Goal: Task Accomplishment & Management: Use online tool/utility

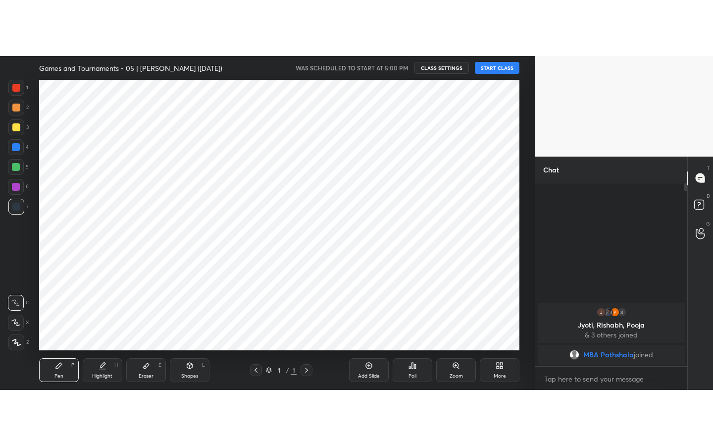
scroll to position [49268, 49043]
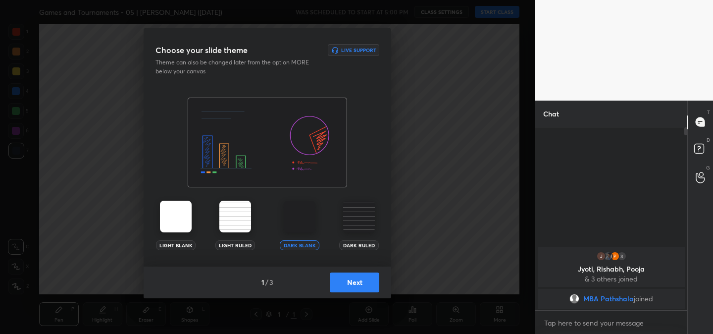
click at [361, 284] on button "Next" at bounding box center [355, 282] width 50 height 20
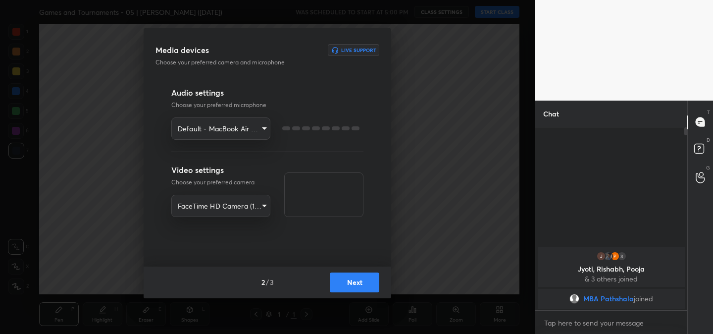
click at [361, 284] on button "Next" at bounding box center [355, 282] width 50 height 20
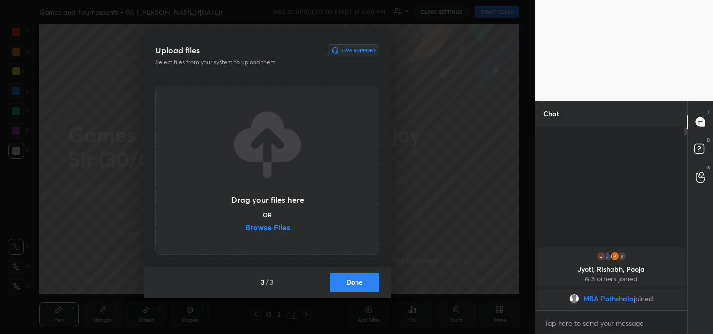
click at [281, 229] on label "Browse Files" at bounding box center [267, 228] width 45 height 10
click at [245, 229] on input "Browse Files" at bounding box center [245, 228] width 0 height 10
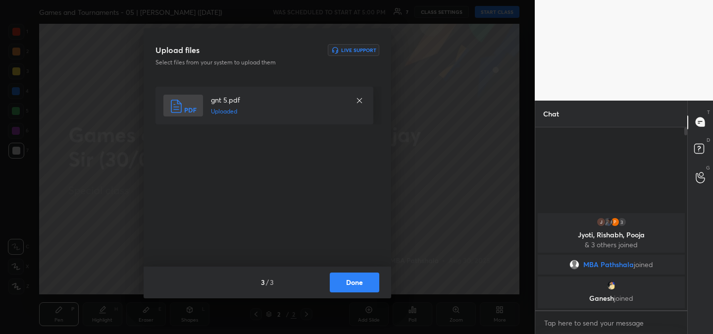
click at [359, 285] on button "Done" at bounding box center [355, 282] width 50 height 20
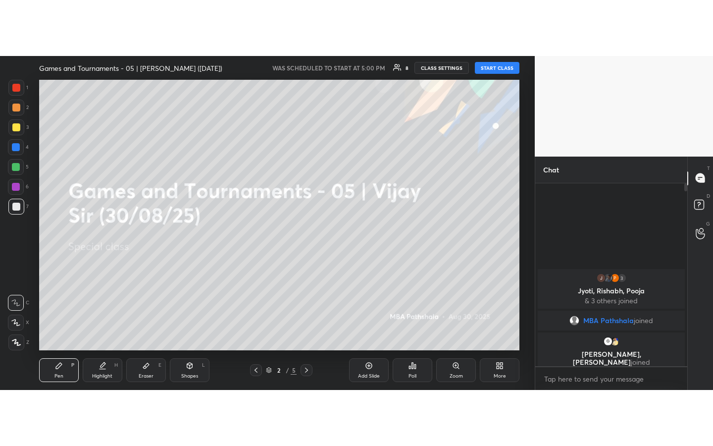
scroll to position [316, 149]
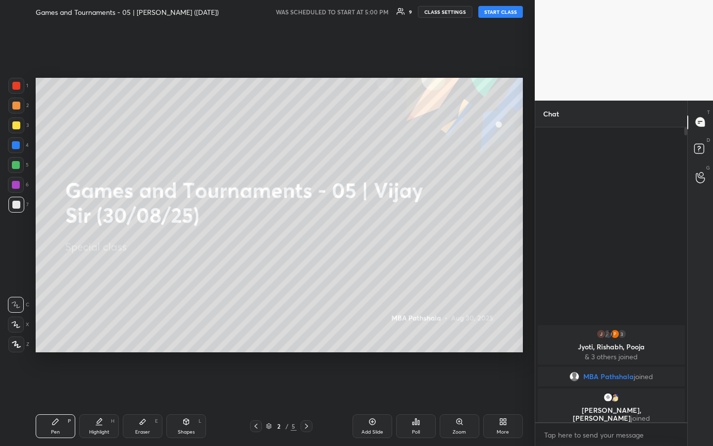
click at [505, 12] on button "START CLASS" at bounding box center [501, 12] width 45 height 12
click at [18, 126] on div at bounding box center [16, 125] width 8 height 8
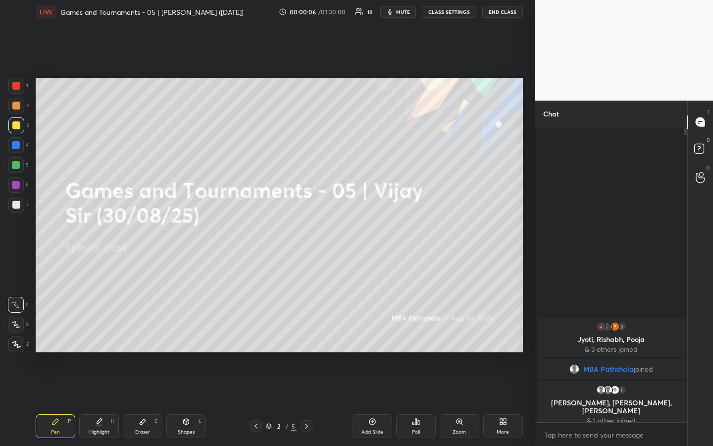
click at [141, 333] on div "Eraser" at bounding box center [142, 431] width 15 height 5
click at [19, 288] on span "Erase all" at bounding box center [15, 284] width 15 height 7
click at [66, 333] on div "Pen P" at bounding box center [56, 426] width 40 height 24
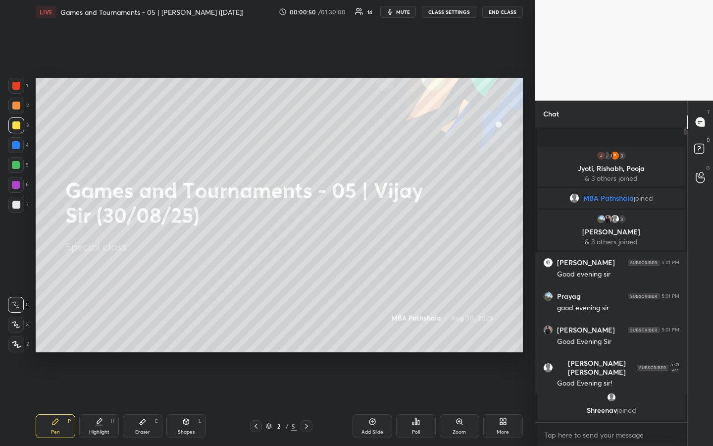
click at [20, 103] on div at bounding box center [16, 106] width 16 height 16
click at [17, 127] on div at bounding box center [16, 125] width 8 height 8
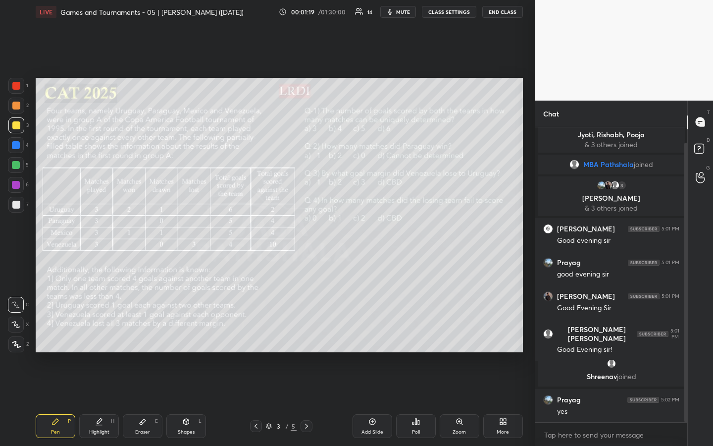
click at [17, 125] on div at bounding box center [16, 125] width 8 height 8
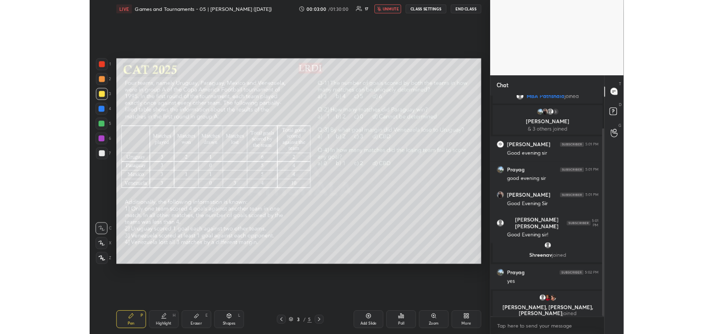
scroll to position [60, 0]
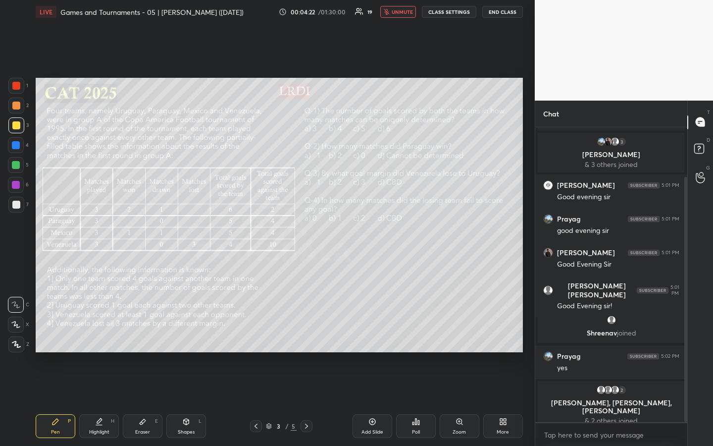
click at [525, 217] on div "Setting up your live class Poll for secs No correct answer Start poll" at bounding box center [279, 215] width 495 height 382
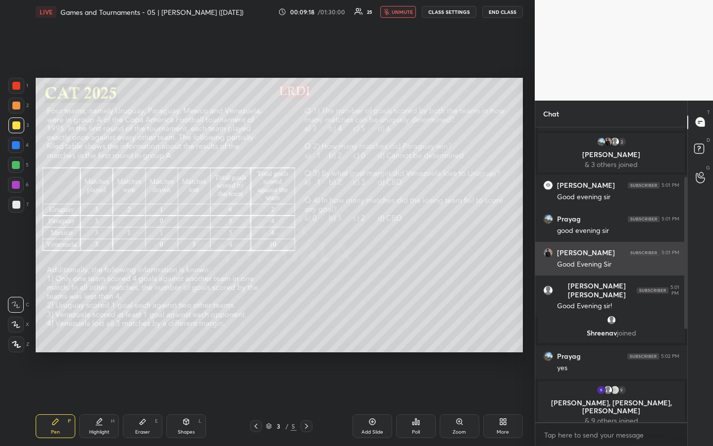
type textarea "x"
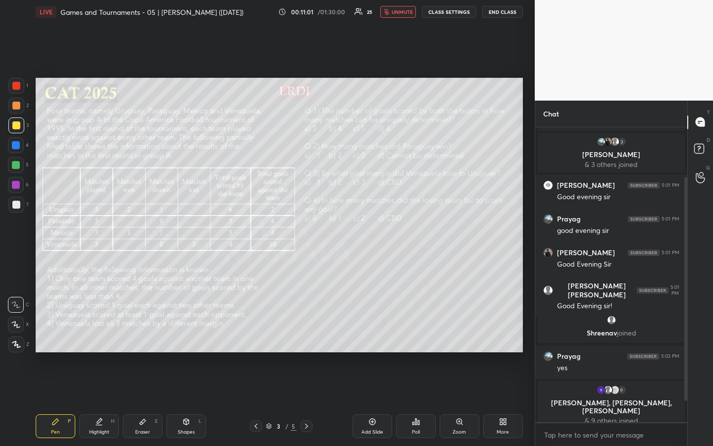
scroll to position [94, 0]
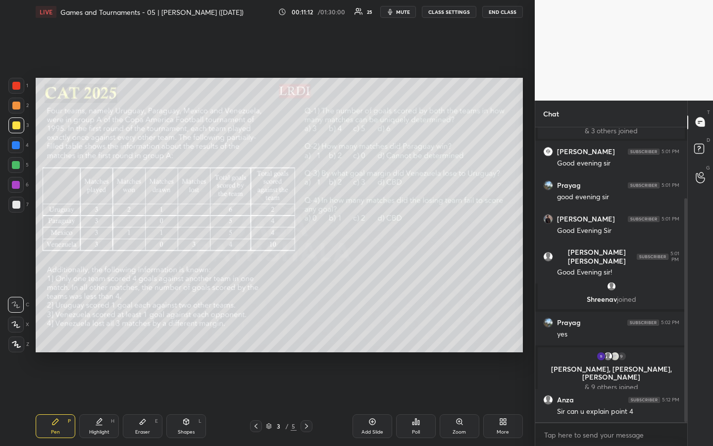
drag, startPoint x: 14, startPoint y: 129, endPoint x: 12, endPoint y: 135, distance: 5.8
click at [13, 131] on div at bounding box center [16, 125] width 16 height 16
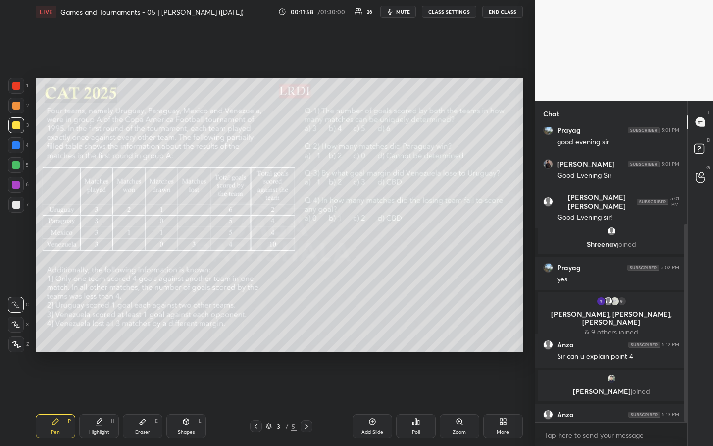
scroll to position [145, 0]
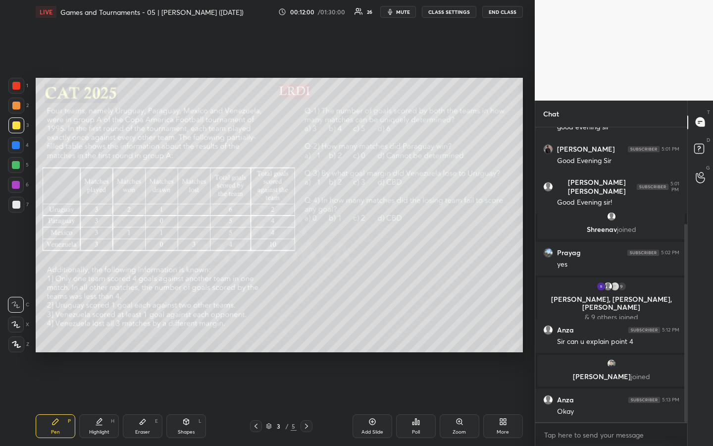
drag, startPoint x: 143, startPoint y: 429, endPoint x: 149, endPoint y: 425, distance: 7.7
click at [144, 333] on div "Eraser" at bounding box center [142, 431] width 15 height 5
click at [54, 333] on icon at bounding box center [56, 422] width 8 height 8
click at [16, 125] on div at bounding box center [16, 125] width 8 height 8
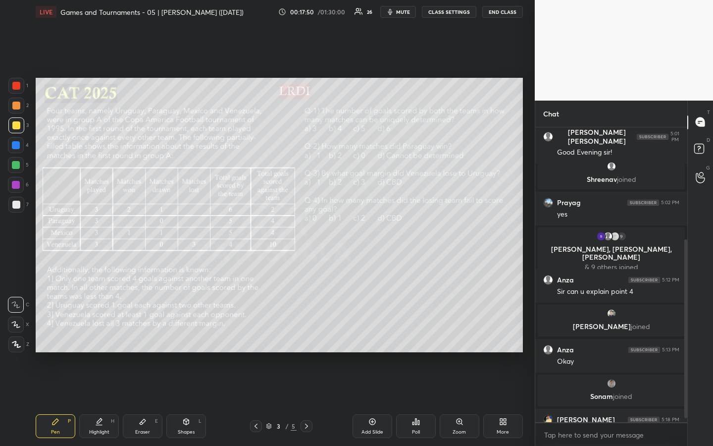
scroll to position [201, 0]
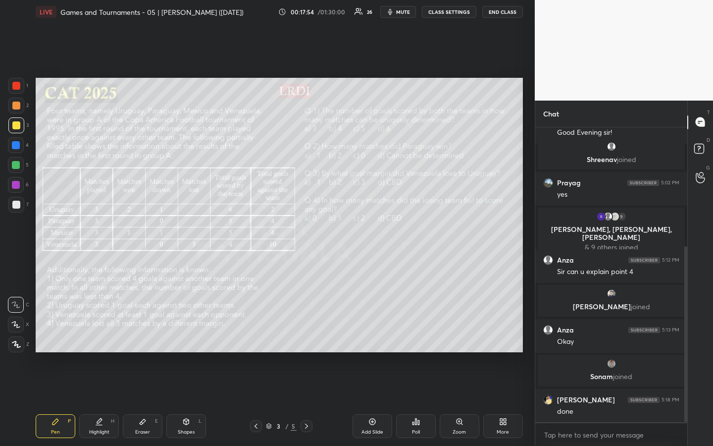
click at [21, 107] on div at bounding box center [16, 106] width 16 height 16
click at [412, 333] on div "Poll" at bounding box center [416, 426] width 40 height 24
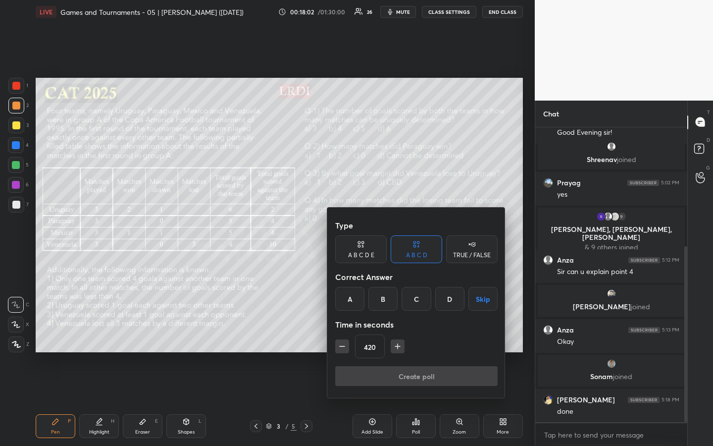
click at [339, 333] on icon "button" at bounding box center [342, 346] width 10 height 10
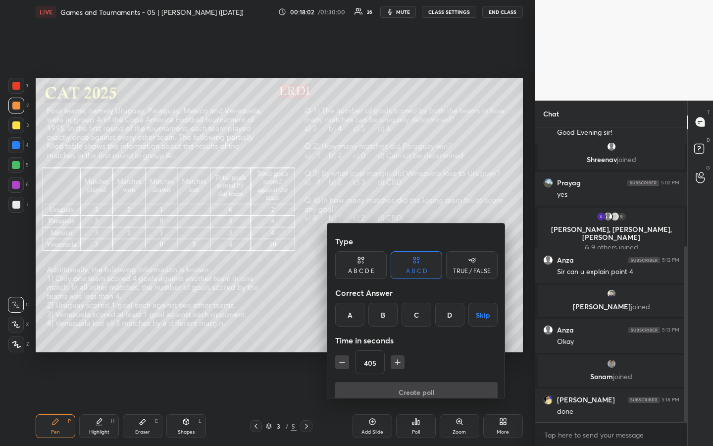
click at [341, 333] on icon "button" at bounding box center [342, 362] width 10 height 10
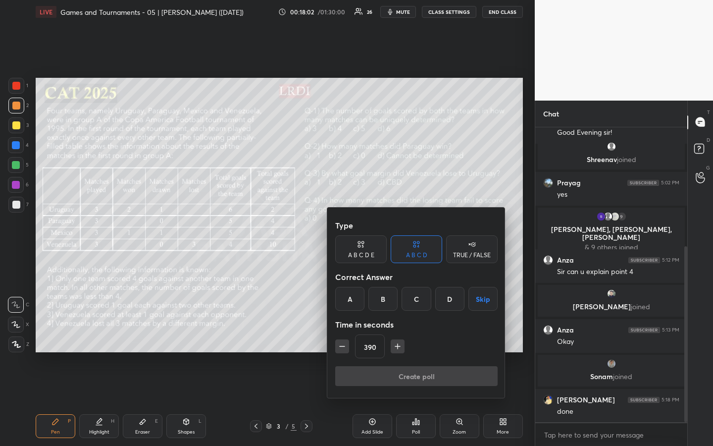
click at [342, 333] on icon "button" at bounding box center [342, 346] width 10 height 10
click at [343, 333] on icon "button" at bounding box center [342, 346] width 10 height 10
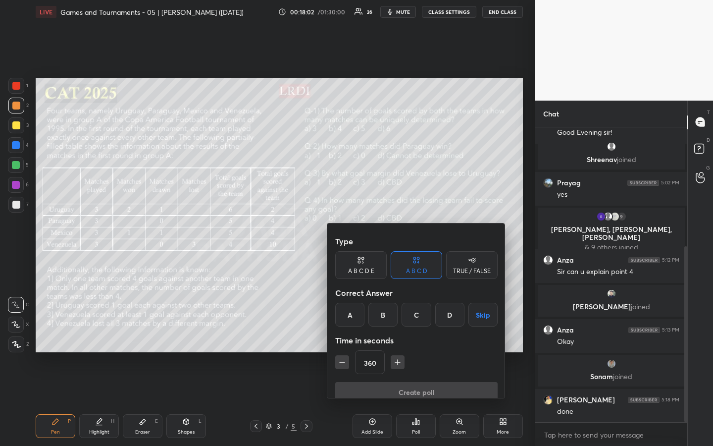
click at [343, 333] on icon "button" at bounding box center [342, 362] width 10 height 10
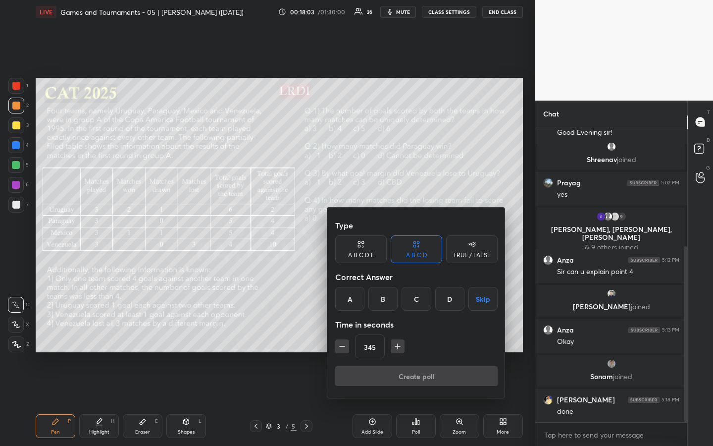
click at [342, 333] on icon "button" at bounding box center [342, 346] width 10 height 10
click at [343, 333] on icon "button" at bounding box center [342, 346] width 10 height 10
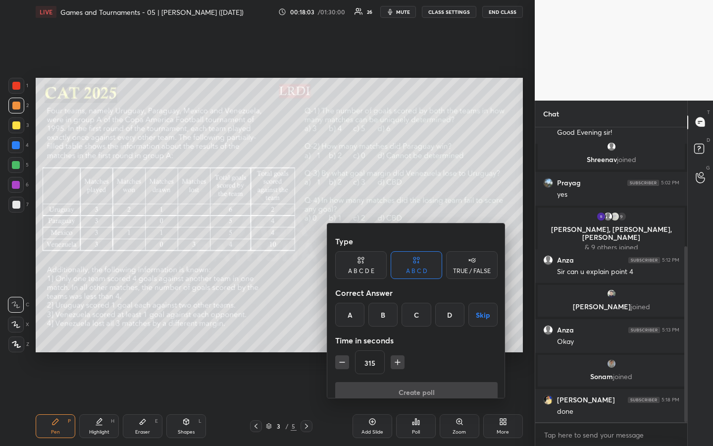
click at [343, 333] on icon "button" at bounding box center [342, 362] width 10 height 10
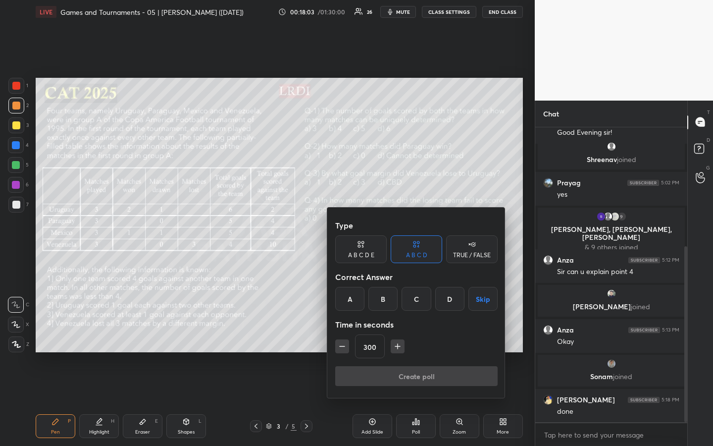
click at [342, 333] on icon "button" at bounding box center [342, 346] width 10 height 10
click at [343, 333] on icon "button" at bounding box center [342, 346] width 10 height 10
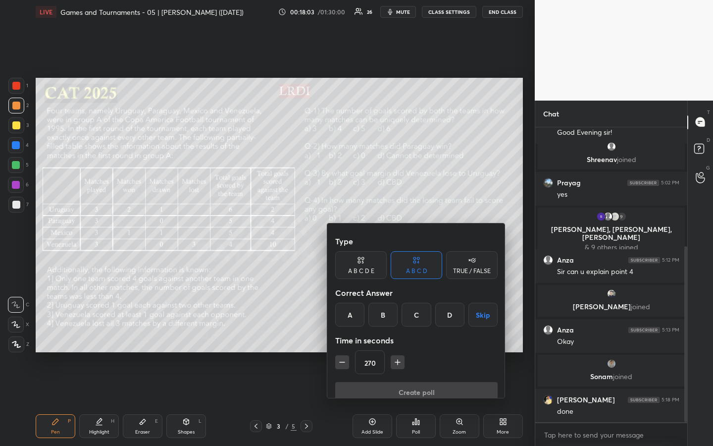
click at [344, 333] on icon "button" at bounding box center [342, 362] width 10 height 10
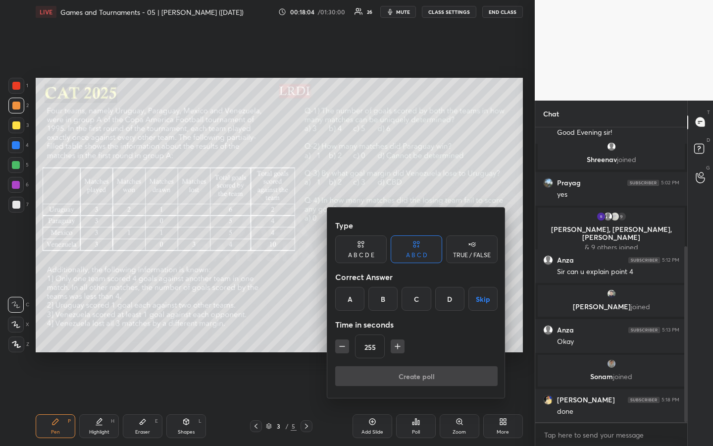
click at [343, 333] on icon "button" at bounding box center [342, 346] width 10 height 10
click at [344, 333] on icon "button" at bounding box center [342, 346] width 10 height 10
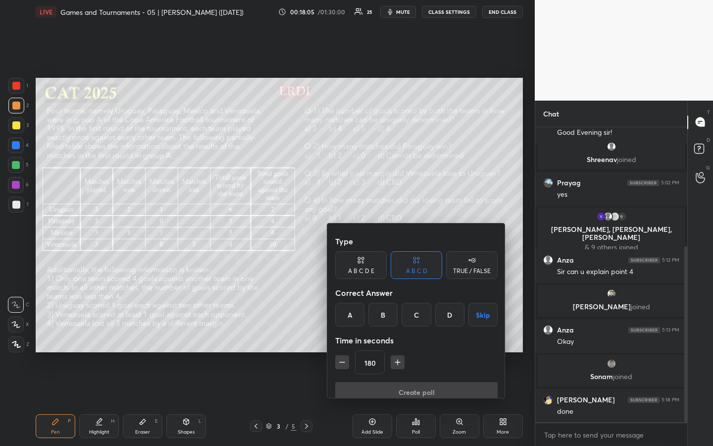
click at [345, 333] on icon "button" at bounding box center [342, 362] width 10 height 10
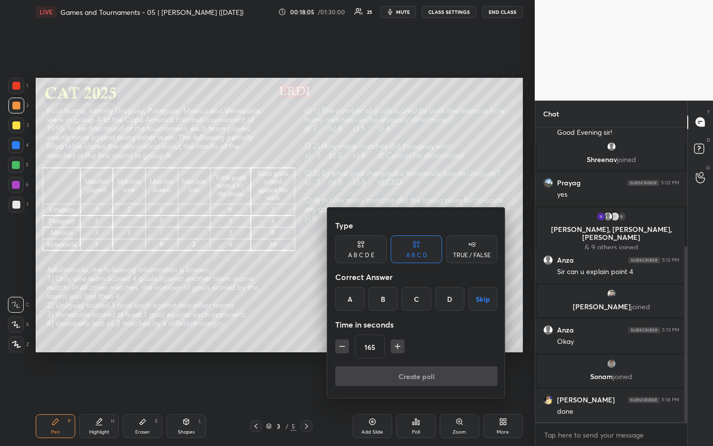
click at [344, 333] on icon "button" at bounding box center [342, 346] width 10 height 10
click at [345, 333] on icon "button" at bounding box center [342, 346] width 10 height 10
click at [344, 333] on icon "button" at bounding box center [342, 346] width 10 height 10
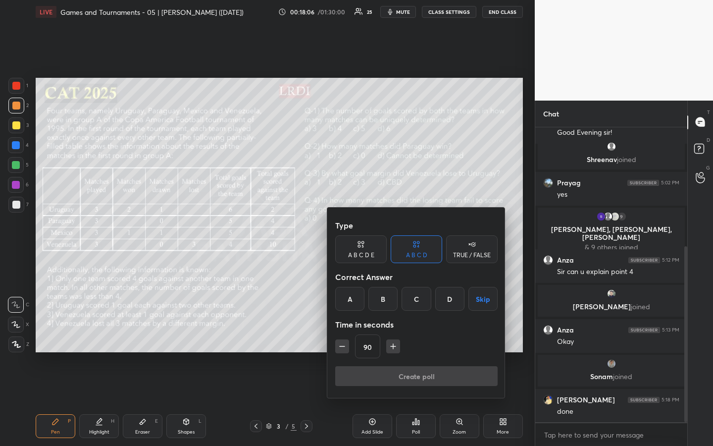
click at [344, 333] on icon "button" at bounding box center [342, 346] width 10 height 10
click at [345, 333] on icon "button" at bounding box center [342, 346] width 10 height 10
click at [344, 333] on icon "button" at bounding box center [342, 346] width 10 height 10
click at [345, 333] on icon "button" at bounding box center [342, 346] width 10 height 10
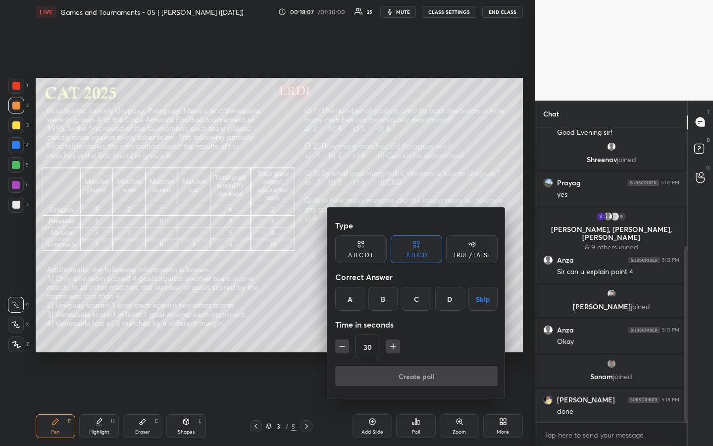
type input "15"
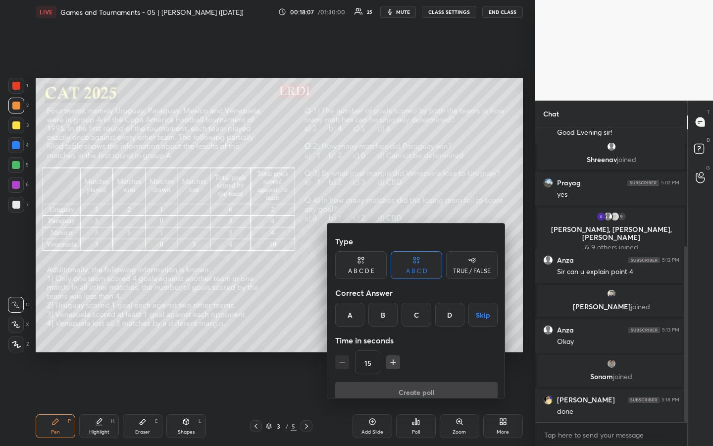
click at [345, 333] on div "15" at bounding box center [416, 362] width 162 height 24
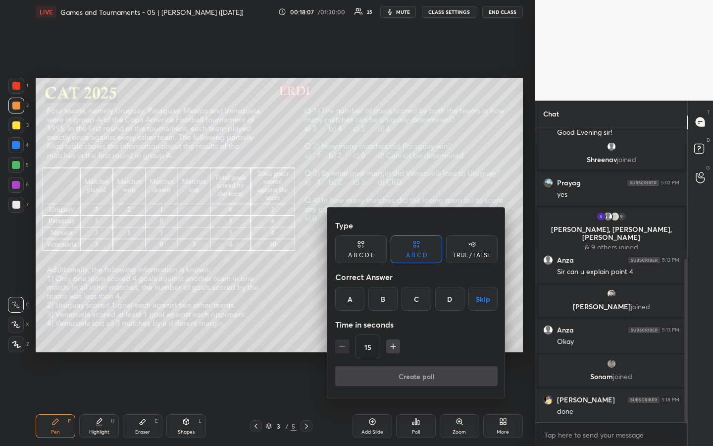
scroll to position [237, 0]
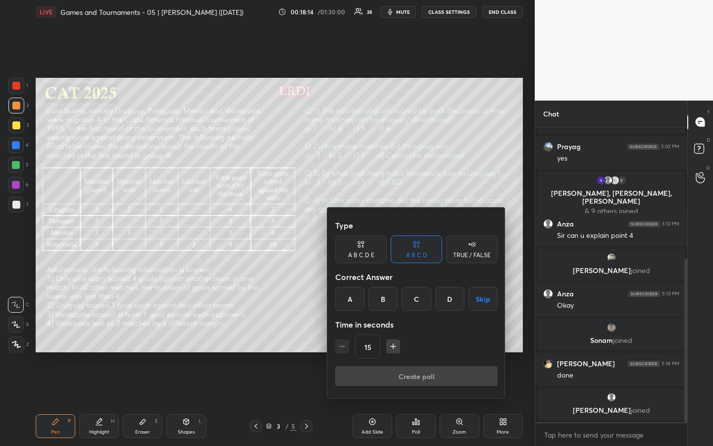
drag, startPoint x: 454, startPoint y: 295, endPoint x: 461, endPoint y: 310, distance: 16.2
click at [454, 296] on div "D" at bounding box center [449, 299] width 29 height 24
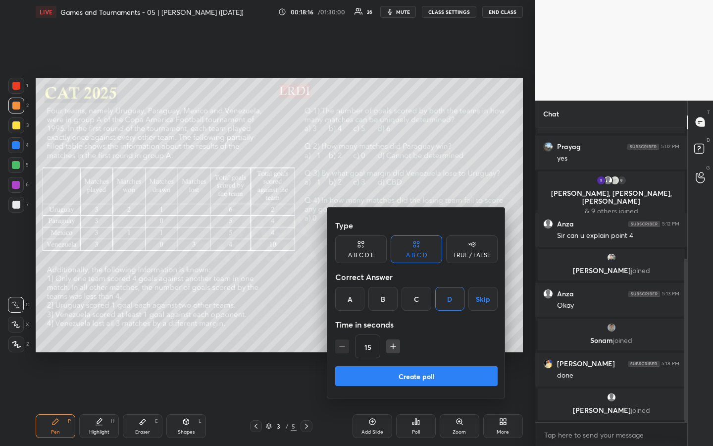
click at [423, 333] on button "Create poll" at bounding box center [416, 376] width 162 height 20
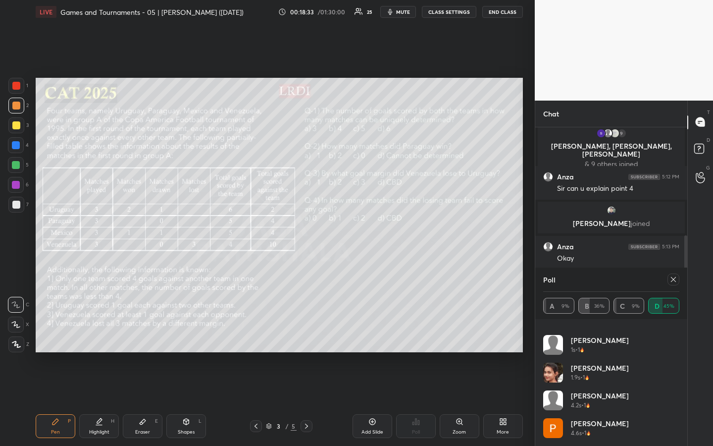
scroll to position [0, 0]
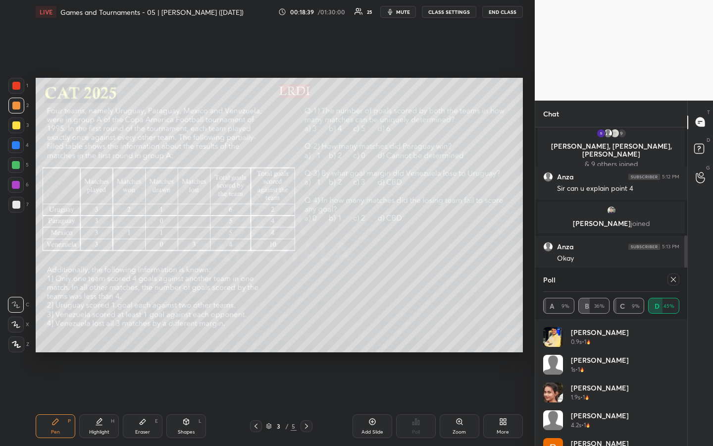
click at [674, 280] on icon at bounding box center [673, 279] width 5 height 5
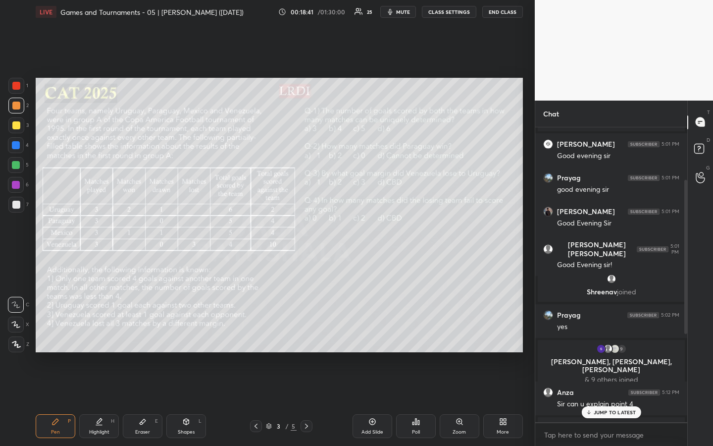
click at [610, 333] on p "JUMP TO LATEST" at bounding box center [615, 412] width 43 height 6
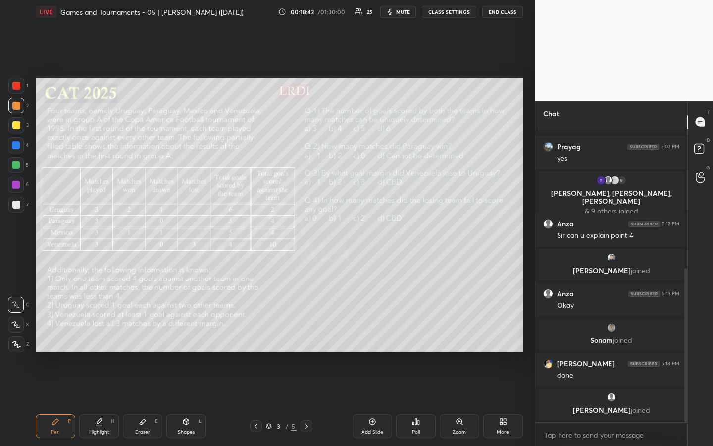
click at [417, 333] on icon at bounding box center [416, 422] width 8 height 8
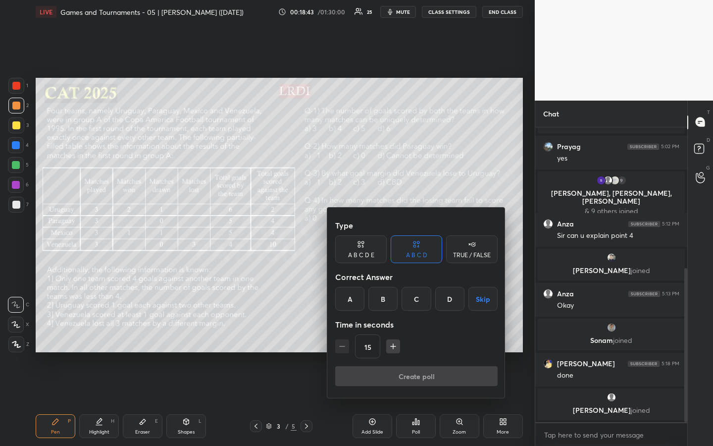
drag, startPoint x: 380, startPoint y: 300, endPoint x: 391, endPoint y: 317, distance: 19.8
click at [381, 301] on div "B" at bounding box center [383, 299] width 29 height 24
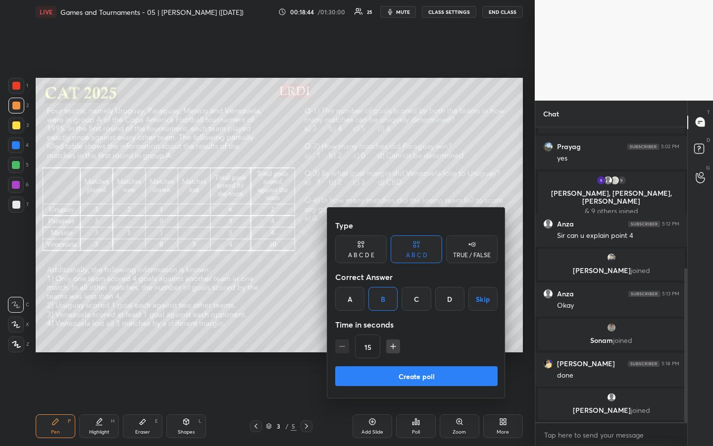
click at [419, 333] on button "Create poll" at bounding box center [416, 376] width 162 height 20
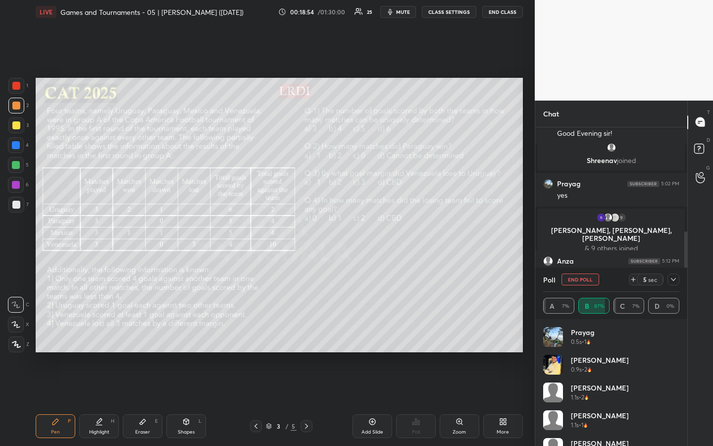
click at [529, 307] on div "1 2 3 4 5 6 7 R O A L C X Z Erase all C X Z LIVE Games and Tournaments - 05 | […" at bounding box center [267, 223] width 535 height 446
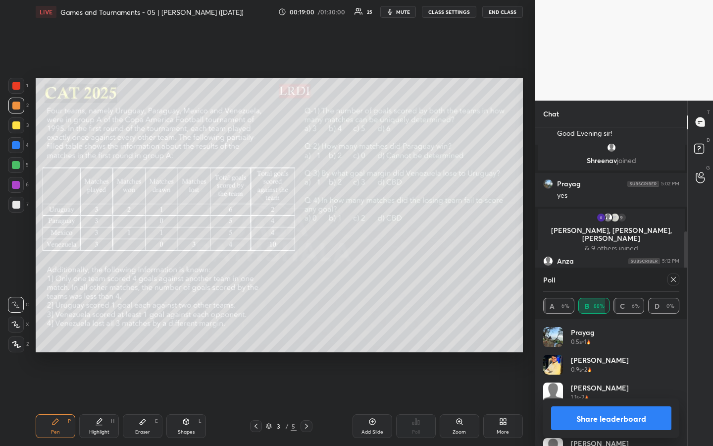
click at [674, 283] on icon at bounding box center [674, 279] width 8 height 8
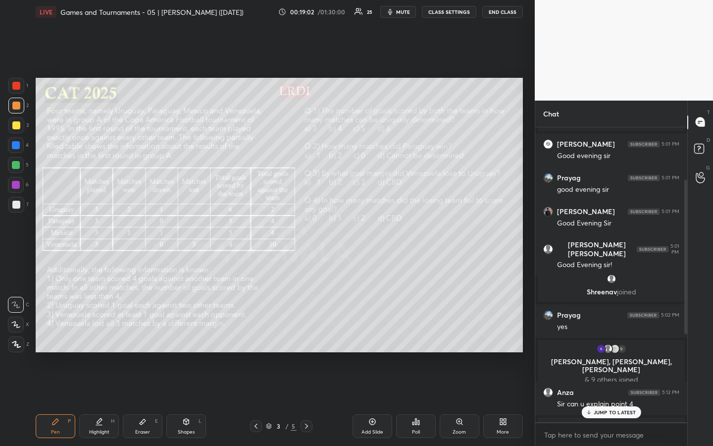
click at [419, 333] on icon at bounding box center [416, 422] width 8 height 8
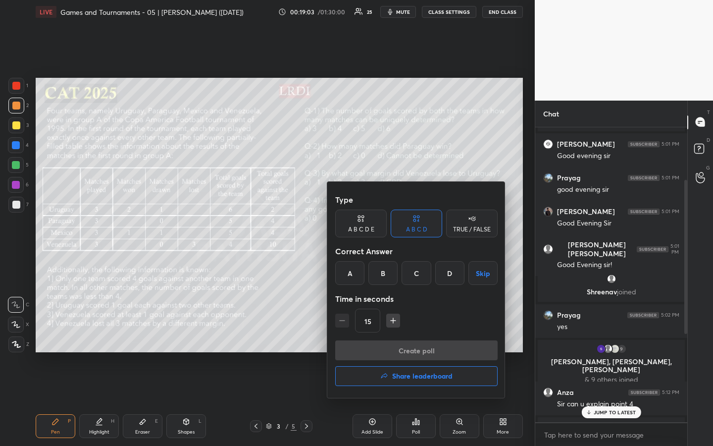
drag, startPoint x: 418, startPoint y: 275, endPoint x: 429, endPoint y: 298, distance: 25.9
click at [418, 276] on div "C" at bounding box center [416, 273] width 29 height 24
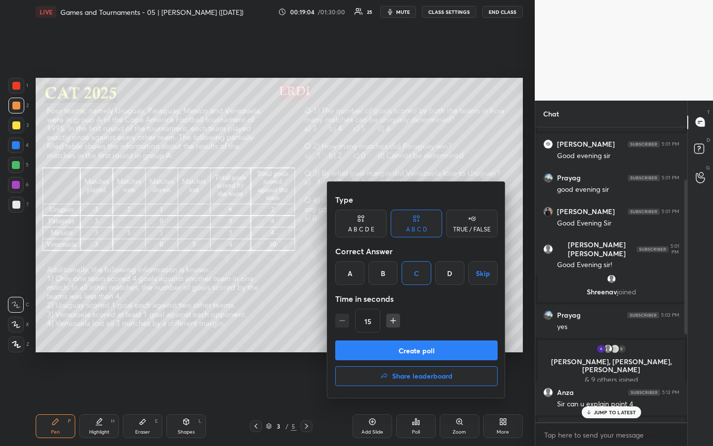
click at [427, 333] on button "Create poll" at bounding box center [416, 350] width 162 height 20
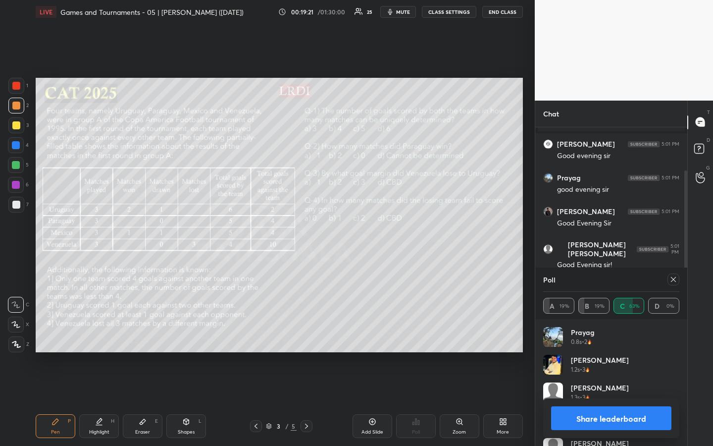
click at [674, 277] on icon at bounding box center [674, 279] width 8 height 8
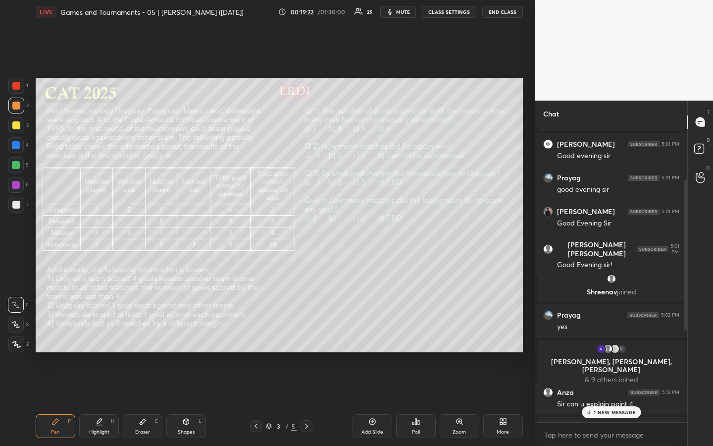
click at [416, 333] on icon at bounding box center [416, 422] width 1 height 6
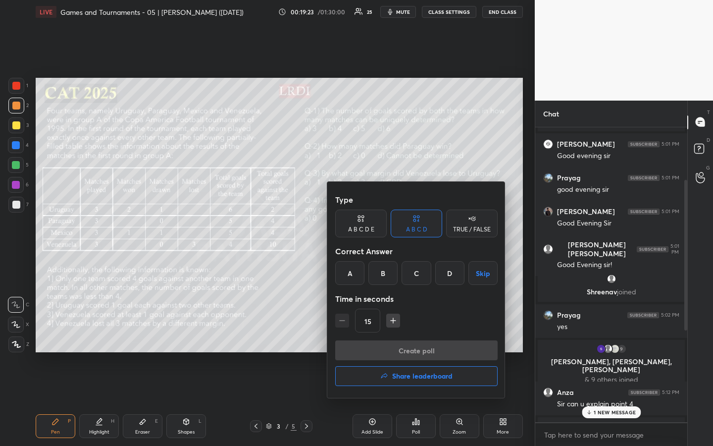
click at [386, 274] on div "B" at bounding box center [383, 273] width 29 height 24
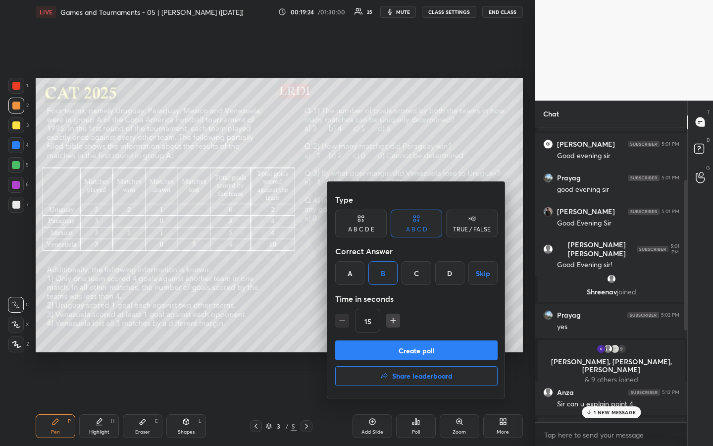
click at [423, 333] on button "Create poll" at bounding box center [416, 350] width 162 height 20
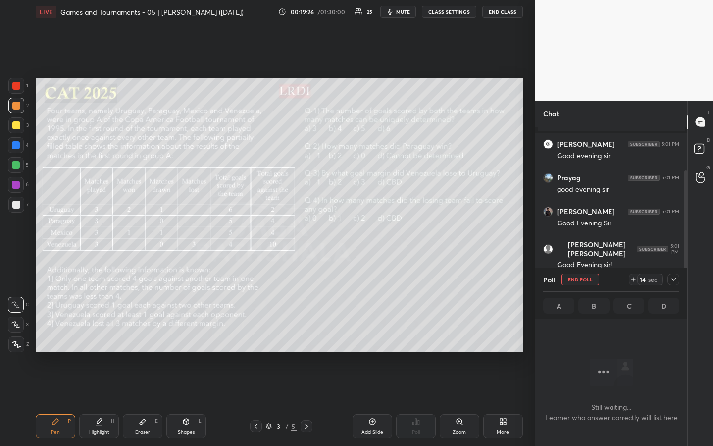
click at [143, 333] on div "Eraser" at bounding box center [142, 431] width 15 height 5
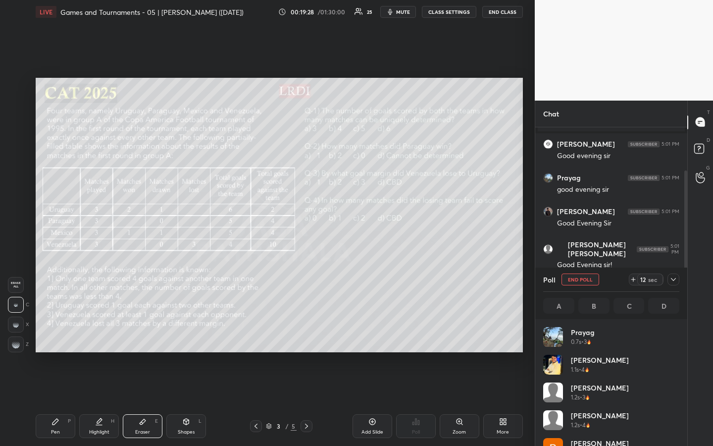
click at [16, 333] on g at bounding box center [16, 344] width 8 height 8
drag, startPoint x: 18, startPoint y: 278, endPoint x: 18, endPoint y: 284, distance: 6.0
click at [18, 279] on div "Erase all" at bounding box center [16, 285] width 16 height 16
click at [52, 333] on div "Pen P" at bounding box center [56, 426] width 40 height 24
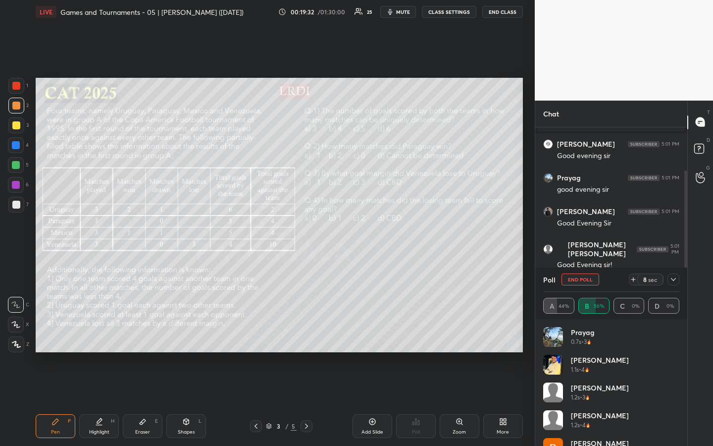
drag, startPoint x: 17, startPoint y: 124, endPoint x: 17, endPoint y: 118, distance: 5.5
click at [17, 125] on div at bounding box center [16, 125] width 8 height 8
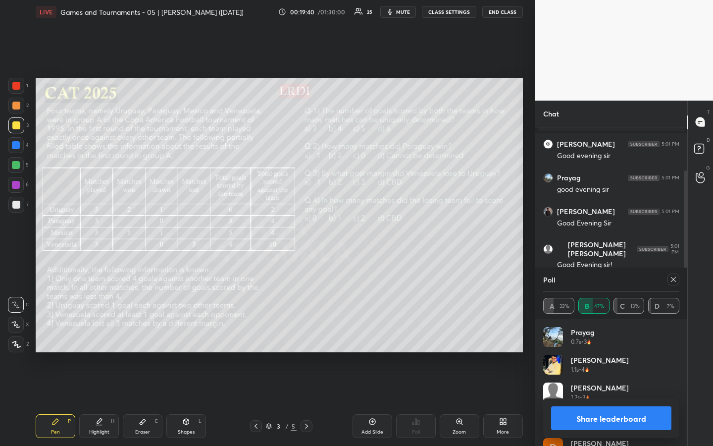
click at [631, 333] on button "Share leaderboard" at bounding box center [611, 418] width 120 height 24
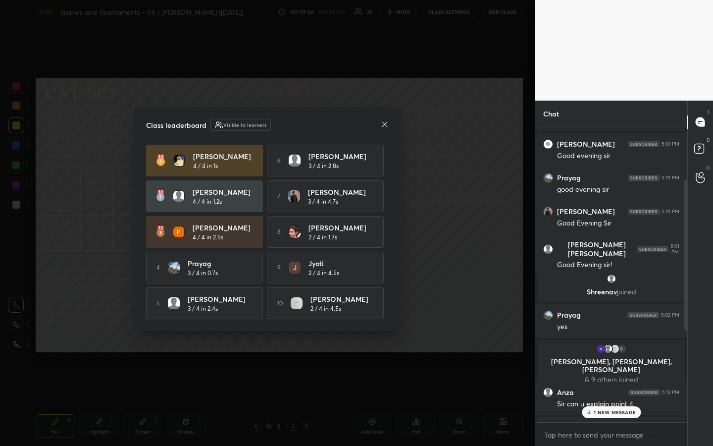
click at [385, 122] on icon at bounding box center [384, 123] width 5 height 5
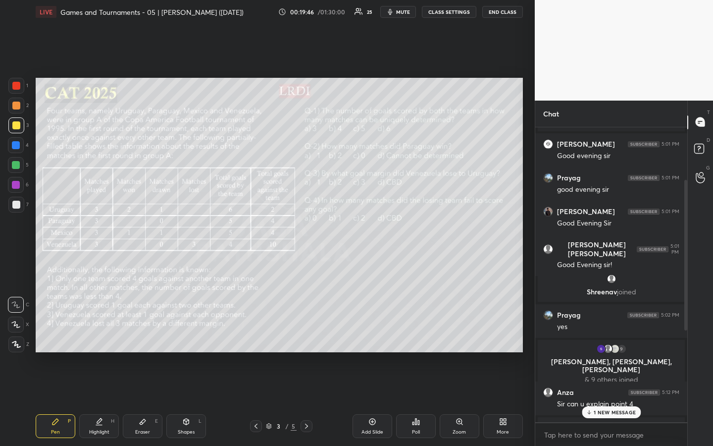
click at [612, 333] on p "1 NEW MESSAGE" at bounding box center [615, 412] width 42 height 6
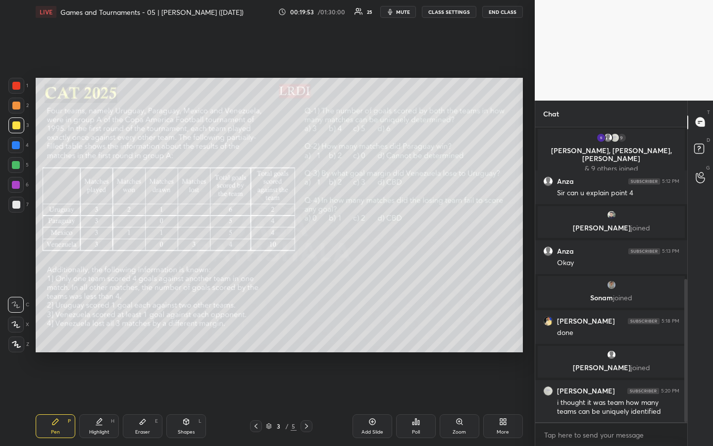
click at [102, 333] on icon at bounding box center [99, 422] width 8 height 8
drag, startPoint x: 57, startPoint y: 424, endPoint x: 72, endPoint y: 416, distance: 17.3
click at [58, 333] on icon at bounding box center [56, 422] width 8 height 8
click at [98, 333] on div "Highlight" at bounding box center [99, 431] width 20 height 5
click at [61, 333] on div "Pen P" at bounding box center [56, 426] width 40 height 24
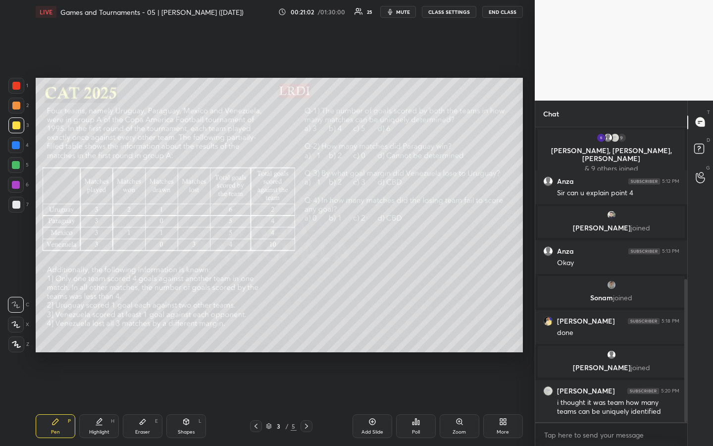
drag, startPoint x: 107, startPoint y: 422, endPoint x: 110, endPoint y: 415, distance: 8.0
click at [107, 333] on div "Highlight H" at bounding box center [99, 426] width 40 height 24
click at [55, 333] on div "Pen" at bounding box center [55, 431] width 9 height 5
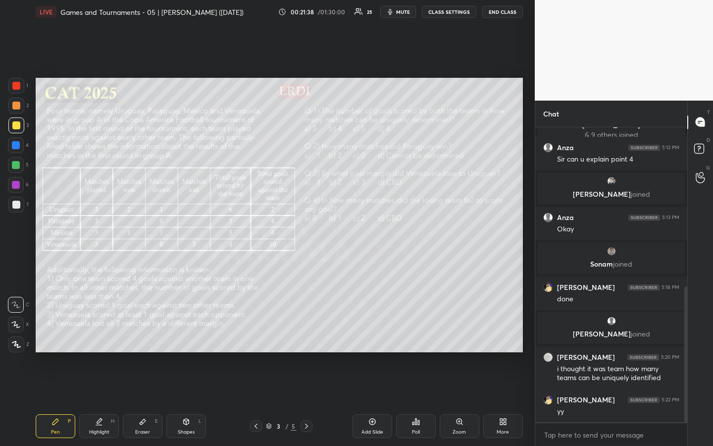
click at [98, 333] on icon at bounding box center [99, 420] width 5 height 5
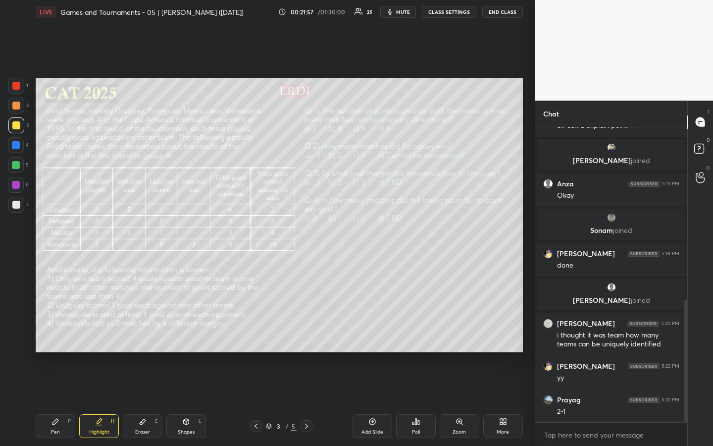
scroll to position [413, 0]
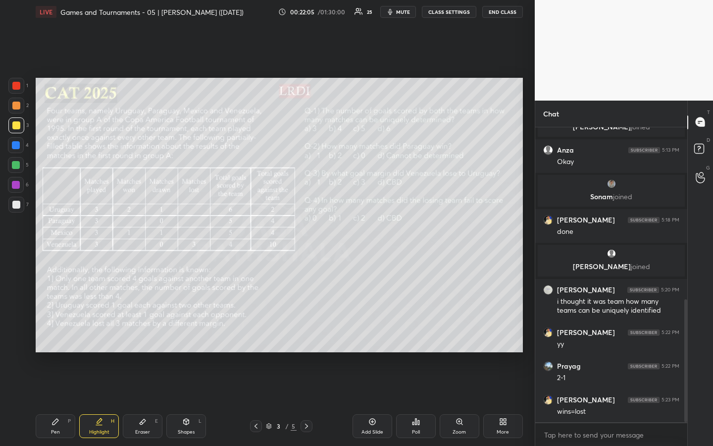
click at [56, 333] on div "Pen P" at bounding box center [56, 426] width 40 height 24
click at [102, 333] on div "Highlight H" at bounding box center [99, 426] width 40 height 24
click at [55, 333] on div "Pen P" at bounding box center [56, 426] width 40 height 24
click at [108, 333] on div "Highlight" at bounding box center [99, 431] width 20 height 5
click at [49, 333] on div "Pen P" at bounding box center [56, 426] width 40 height 24
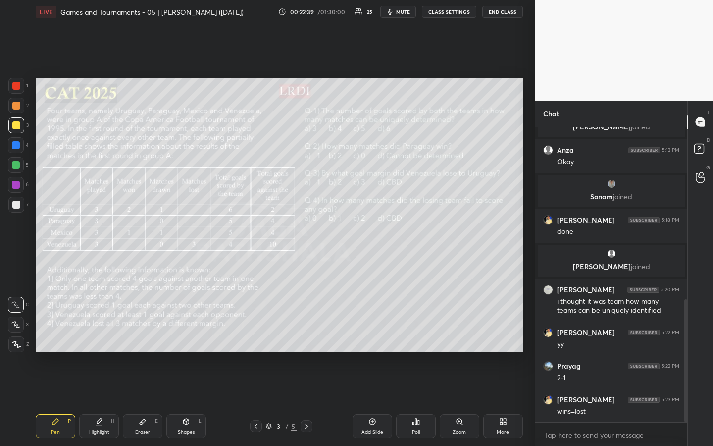
click at [18, 106] on div at bounding box center [16, 106] width 8 height 8
click at [103, 333] on div "Highlight" at bounding box center [99, 431] width 20 height 5
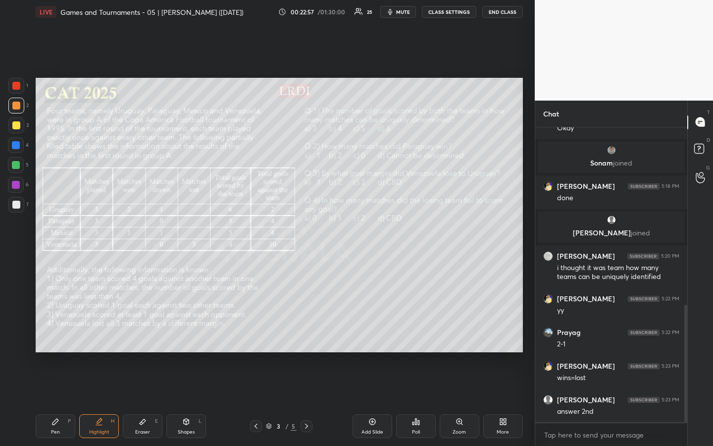
click at [54, 333] on div "Pen" at bounding box center [55, 431] width 9 height 5
click at [18, 206] on div at bounding box center [16, 205] width 8 height 8
click at [20, 167] on div at bounding box center [16, 165] width 16 height 16
click at [107, 333] on div "Highlight H" at bounding box center [99, 426] width 40 height 24
click at [53, 333] on icon at bounding box center [56, 422] width 8 height 8
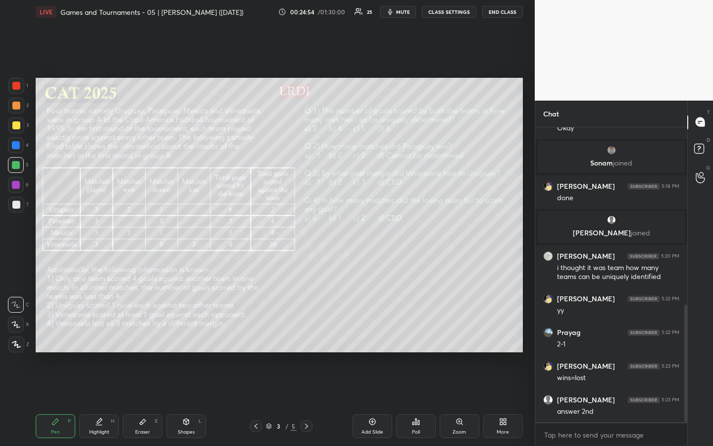
scroll to position [483, 0]
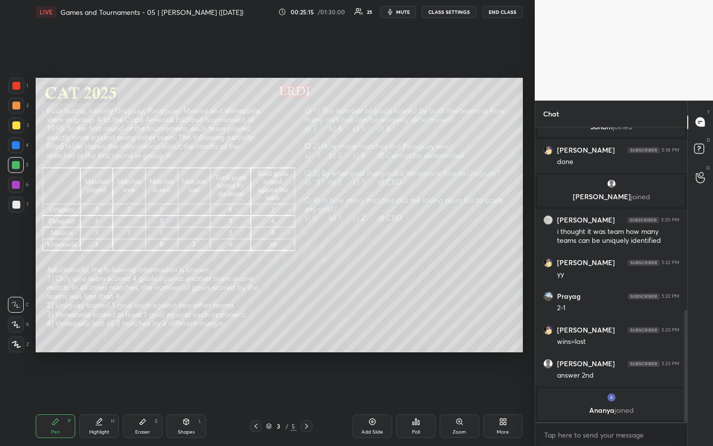
drag, startPoint x: 96, startPoint y: 420, endPoint x: 115, endPoint y: 403, distance: 25.6
click at [100, 333] on icon at bounding box center [99, 422] width 8 height 8
click at [55, 333] on div "Pen" at bounding box center [55, 431] width 9 height 5
click at [106, 333] on div "Highlight H" at bounding box center [99, 426] width 40 height 24
drag, startPoint x: 57, startPoint y: 428, endPoint x: 89, endPoint y: 402, distance: 41.2
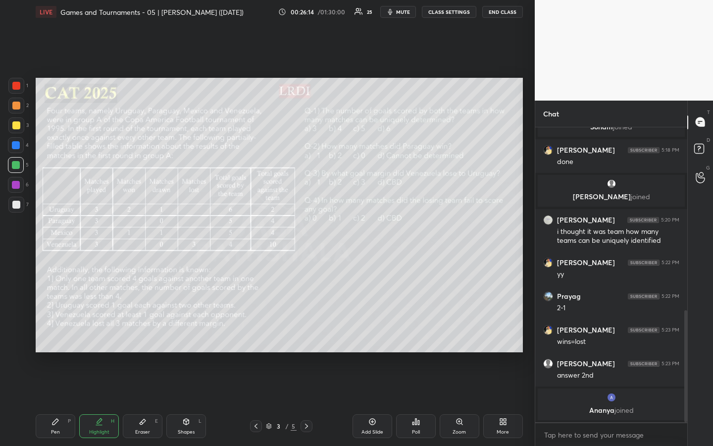
click at [57, 333] on div "Pen P" at bounding box center [56, 426] width 40 height 24
click at [193, 333] on div "Shapes" at bounding box center [186, 431] width 17 height 5
drag, startPoint x: 16, startPoint y: 346, endPoint x: 25, endPoint y: 344, distance: 9.6
click at [18, 333] on icon at bounding box center [16, 343] width 7 height 7
drag, startPoint x: 60, startPoint y: 430, endPoint x: 81, endPoint y: 411, distance: 28.1
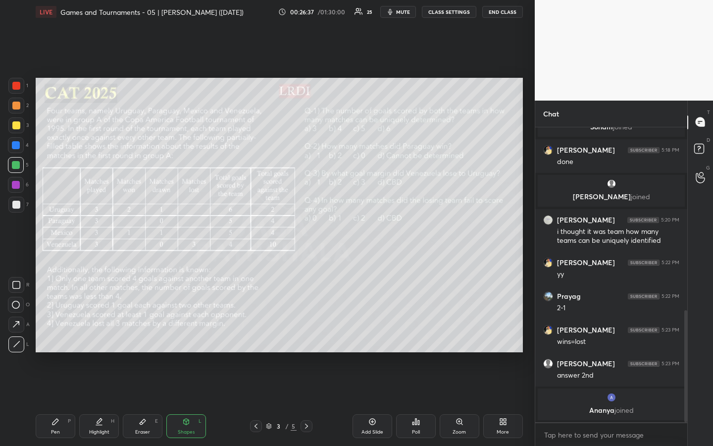
click at [59, 333] on div "Pen P" at bounding box center [56, 426] width 40 height 24
click at [16, 203] on div at bounding box center [16, 205] width 8 height 8
drag, startPoint x: 101, startPoint y: 429, endPoint x: 116, endPoint y: 418, distance: 19.5
click at [102, 333] on div "Highlight" at bounding box center [99, 431] width 20 height 5
click at [54, 333] on div "Pen" at bounding box center [55, 431] width 9 height 5
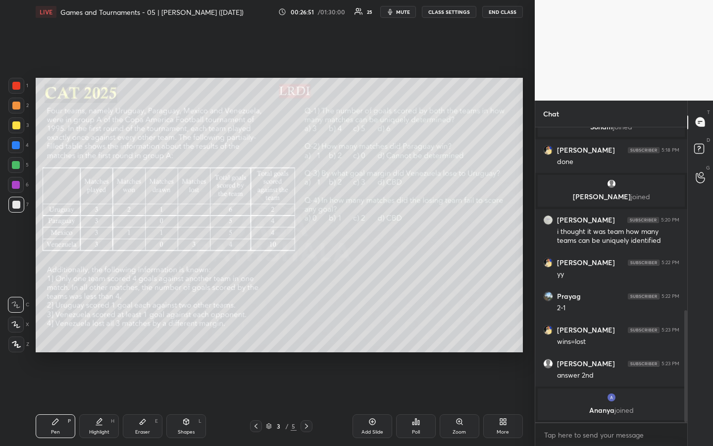
drag, startPoint x: 15, startPoint y: 127, endPoint x: 17, endPoint y: 133, distance: 6.3
click at [16, 128] on div at bounding box center [16, 125] width 8 height 8
click at [103, 333] on div "Highlight H" at bounding box center [99, 426] width 40 height 24
click at [56, 333] on div "Pen P" at bounding box center [56, 426] width 40 height 24
click at [102, 333] on div "Highlight H" at bounding box center [99, 426] width 40 height 24
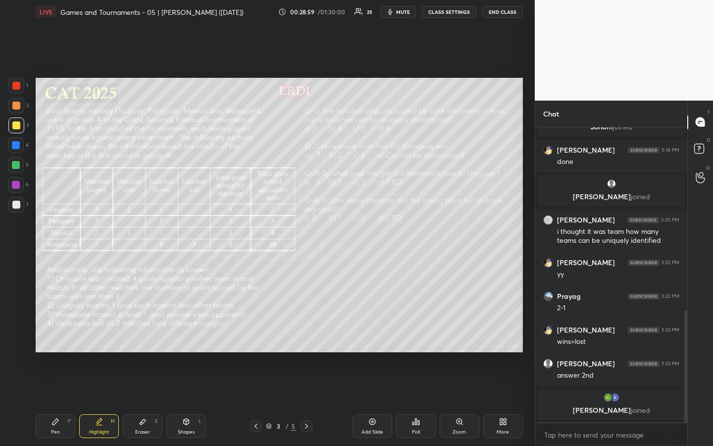
click at [54, 333] on icon at bounding box center [56, 422] width 6 height 6
click at [106, 333] on div "Highlight" at bounding box center [99, 431] width 20 height 5
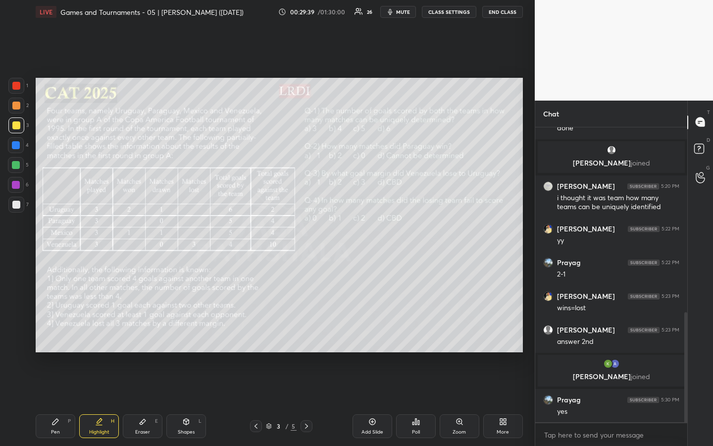
click at [52, 333] on div "Pen" at bounding box center [55, 431] width 9 height 5
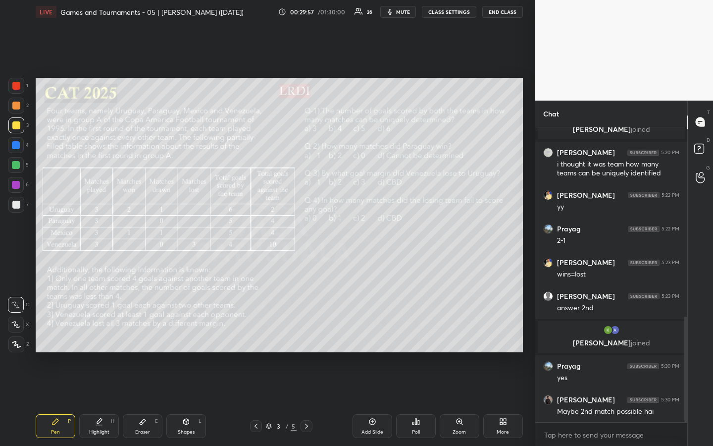
click at [100, 333] on div "Highlight" at bounding box center [99, 431] width 20 height 5
click at [57, 333] on div "Pen" at bounding box center [55, 431] width 9 height 5
click at [104, 333] on div "Highlight" at bounding box center [99, 431] width 20 height 5
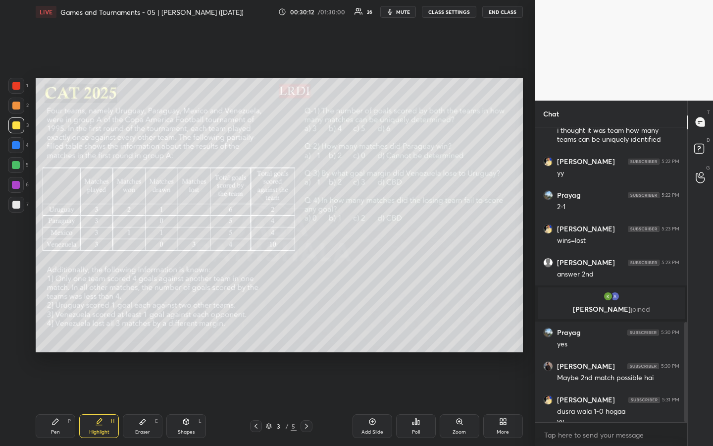
scroll to position [575, 0]
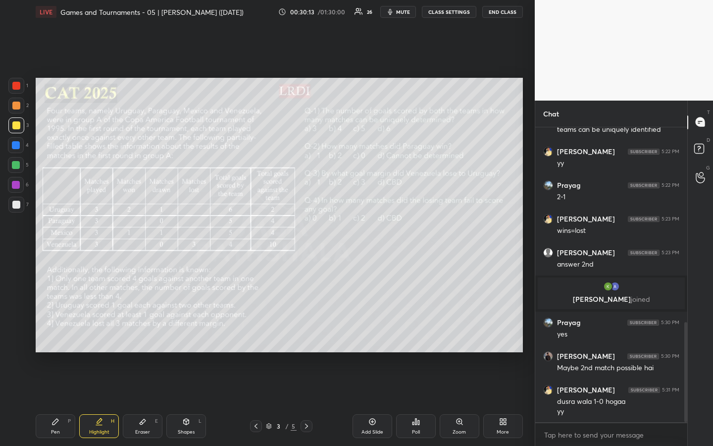
click at [58, 333] on div "Pen P" at bounding box center [56, 426] width 40 height 24
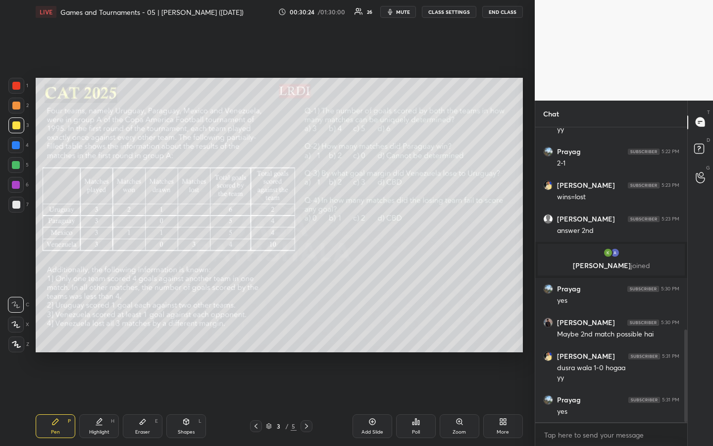
scroll to position [643, 0]
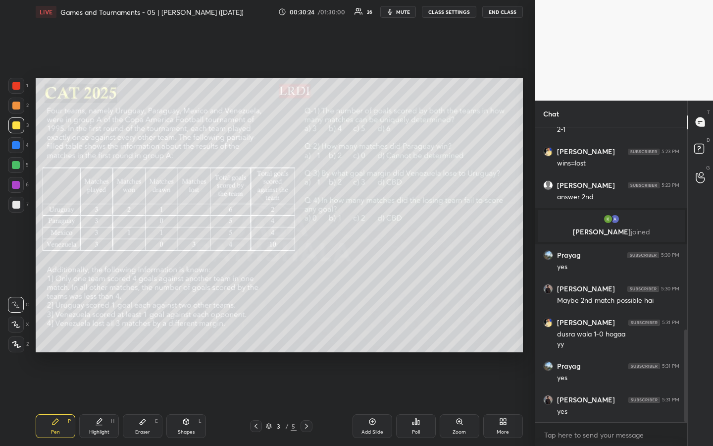
click at [101, 333] on icon at bounding box center [99, 422] width 8 height 8
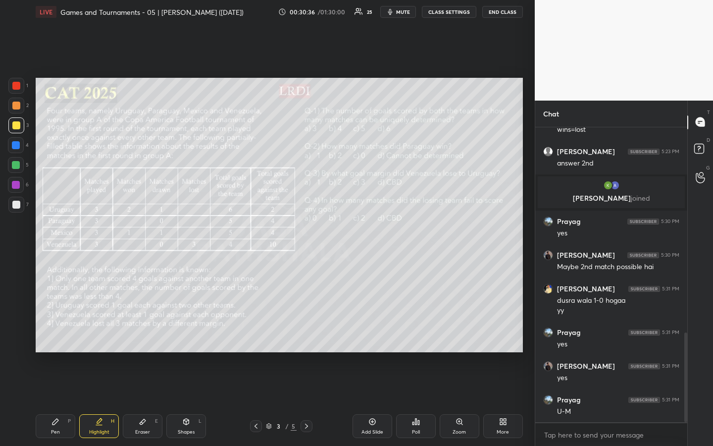
click at [59, 333] on div "Pen" at bounding box center [55, 431] width 9 height 5
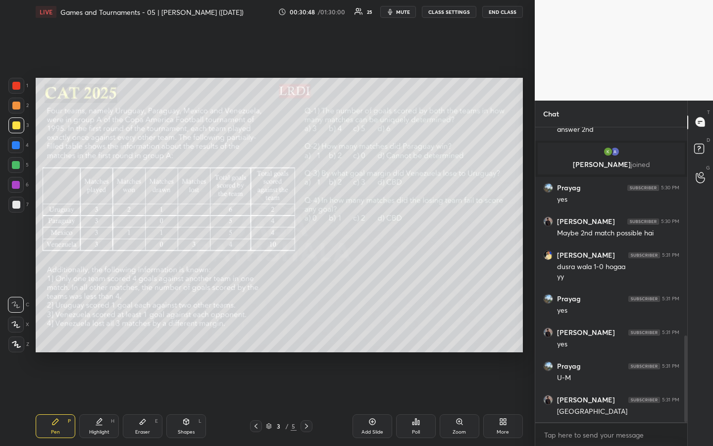
click at [97, 333] on div "Highlight" at bounding box center [99, 431] width 20 height 5
click at [60, 333] on div "Pen P" at bounding box center [56, 426] width 40 height 24
click at [107, 333] on div "Highlight" at bounding box center [99, 431] width 20 height 5
drag, startPoint x: 55, startPoint y: 427, endPoint x: 59, endPoint y: 423, distance: 5.6
click at [55, 333] on div "Pen P" at bounding box center [56, 426] width 40 height 24
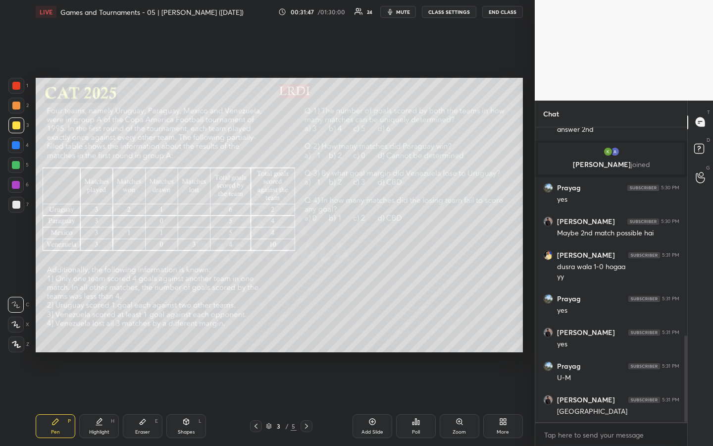
scroll to position [744, 0]
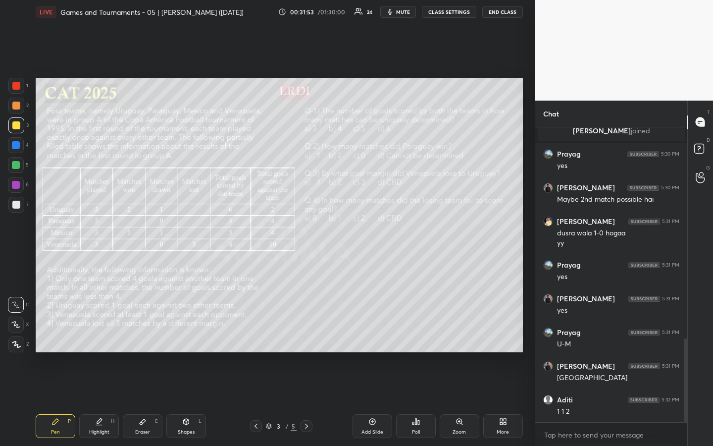
click at [101, 333] on div "Highlight H" at bounding box center [99, 426] width 40 height 24
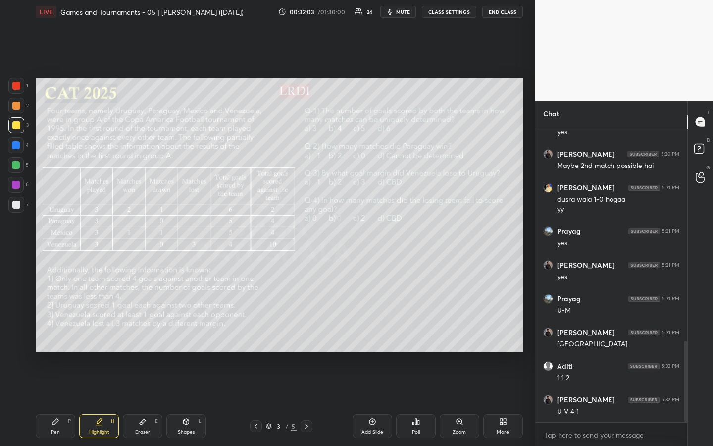
drag, startPoint x: 52, startPoint y: 426, endPoint x: 98, endPoint y: 403, distance: 51.4
click at [54, 333] on div "Pen P" at bounding box center [56, 426] width 40 height 24
click at [106, 333] on div "Highlight H" at bounding box center [99, 426] width 40 height 24
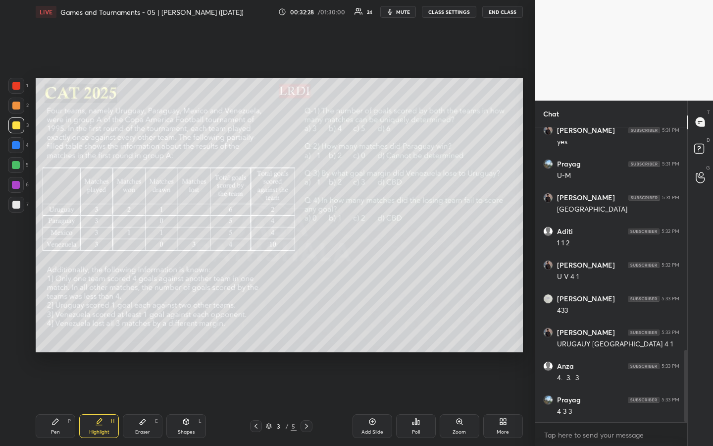
scroll to position [946, 0]
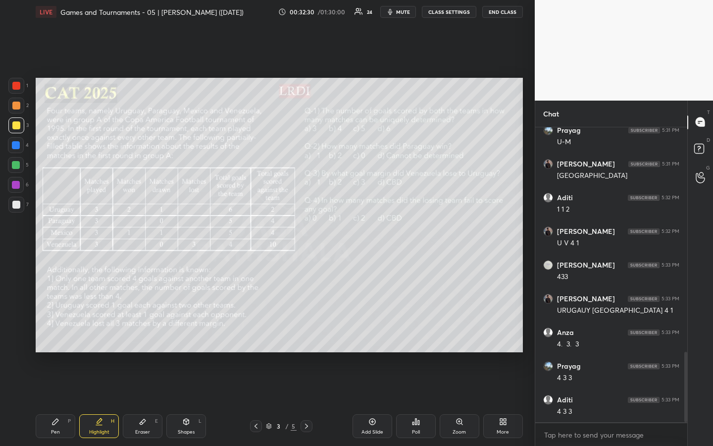
drag, startPoint x: 107, startPoint y: 431, endPoint x: 123, endPoint y: 430, distance: 15.9
click at [108, 333] on div "Highlight" at bounding box center [99, 431] width 20 height 5
drag, startPoint x: 52, startPoint y: 424, endPoint x: 109, endPoint y: 393, distance: 65.4
click at [54, 333] on icon at bounding box center [56, 422] width 8 height 8
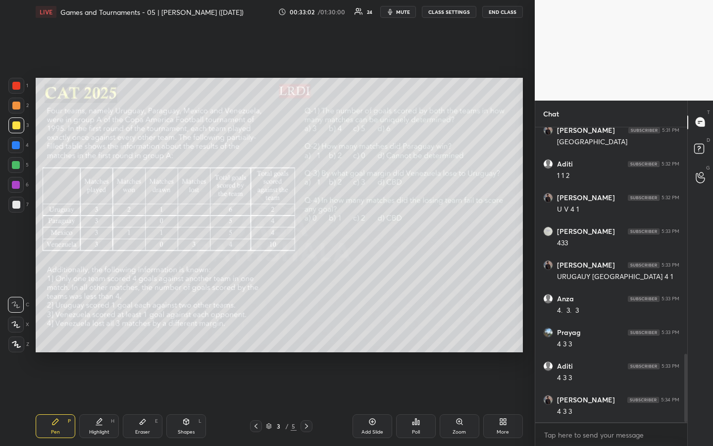
click at [102, 333] on div "Highlight" at bounding box center [99, 431] width 20 height 5
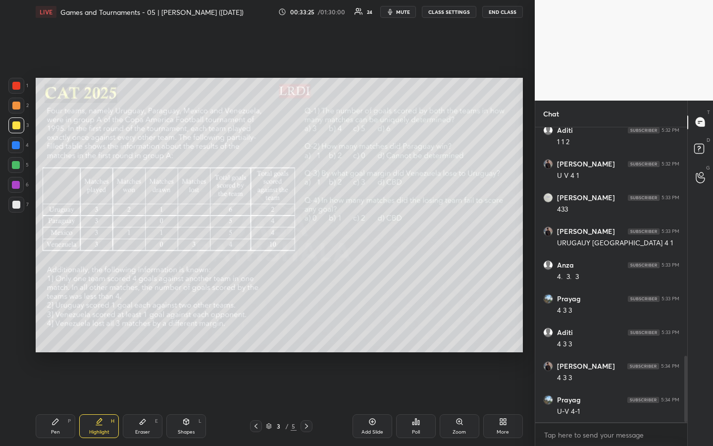
drag, startPoint x: 54, startPoint y: 428, endPoint x: 60, endPoint y: 424, distance: 7.4
click at [55, 333] on div "Pen P" at bounding box center [56, 426] width 40 height 24
click at [106, 333] on div "Highlight H" at bounding box center [99, 426] width 40 height 24
click at [56, 333] on div "Pen" at bounding box center [55, 431] width 9 height 5
click at [102, 333] on div "Highlight H" at bounding box center [99, 426] width 40 height 24
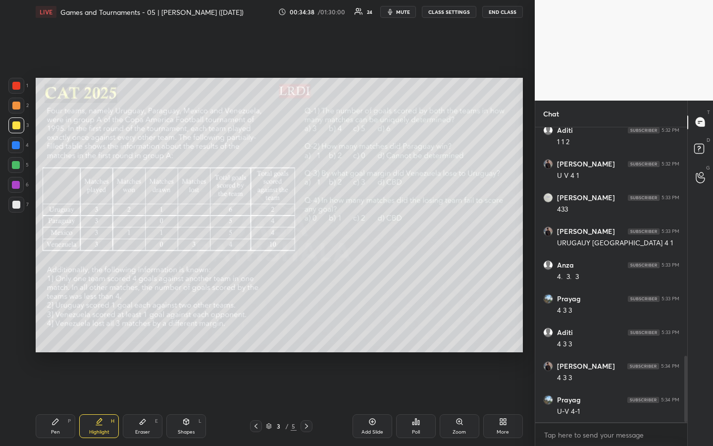
click at [57, 333] on div "Pen P" at bounding box center [56, 426] width 40 height 24
click at [98, 333] on div "Highlight" at bounding box center [99, 431] width 20 height 5
click at [63, 333] on div "Pen P" at bounding box center [56, 426] width 40 height 24
click at [102, 333] on div "Highlight H" at bounding box center [99, 426] width 40 height 24
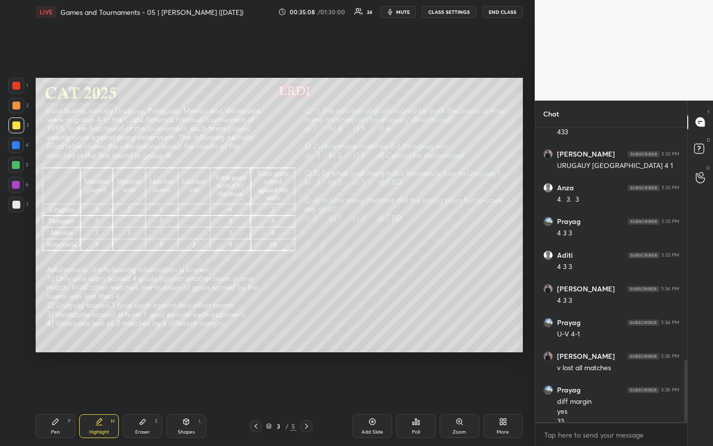
scroll to position [1100, 0]
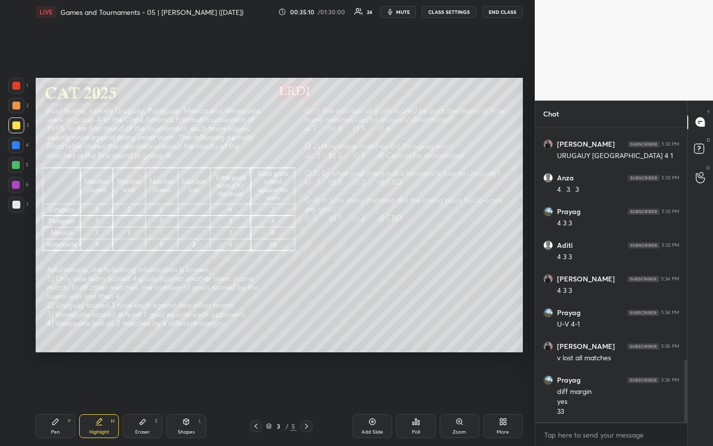
click at [50, 333] on div "Pen P" at bounding box center [56, 426] width 40 height 24
click at [99, 333] on div "Highlight" at bounding box center [99, 431] width 20 height 5
drag, startPoint x: 60, startPoint y: 424, endPoint x: 71, endPoint y: 398, distance: 28.2
click at [60, 333] on div "Pen P" at bounding box center [56, 426] width 40 height 24
drag, startPoint x: 107, startPoint y: 426, endPoint x: 147, endPoint y: 404, distance: 45.2
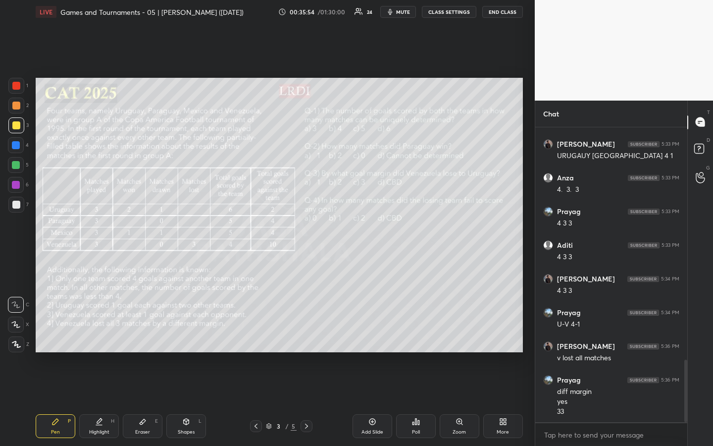
click at [107, 333] on div "Highlight H" at bounding box center [99, 426] width 40 height 24
click at [59, 333] on div "Pen P" at bounding box center [56, 426] width 40 height 24
drag, startPoint x: 105, startPoint y: 428, endPoint x: 112, endPoint y: 421, distance: 9.8
click at [104, 333] on div "Highlight H" at bounding box center [99, 426] width 40 height 24
click at [58, 333] on icon at bounding box center [56, 422] width 8 height 8
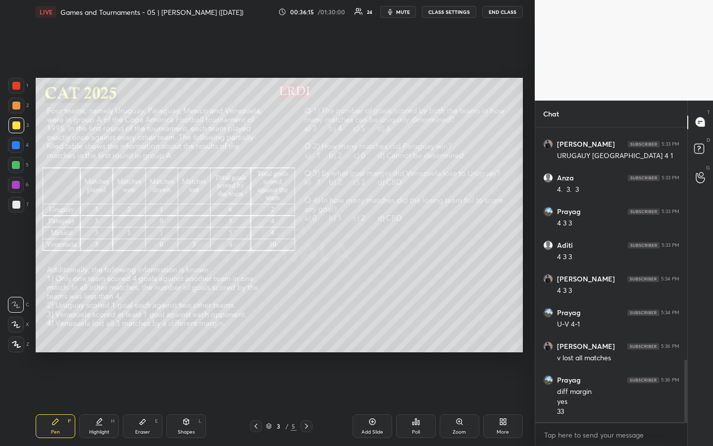
click at [90, 333] on div "Highlight" at bounding box center [99, 431] width 20 height 5
click at [65, 333] on div "Pen P" at bounding box center [56, 426] width 40 height 24
click at [102, 333] on div "Highlight H" at bounding box center [99, 426] width 40 height 24
click at [50, 333] on div "Pen P" at bounding box center [56, 426] width 40 height 24
click at [15, 192] on div "1 2 3 4 5 6 7" at bounding box center [18, 147] width 21 height 139
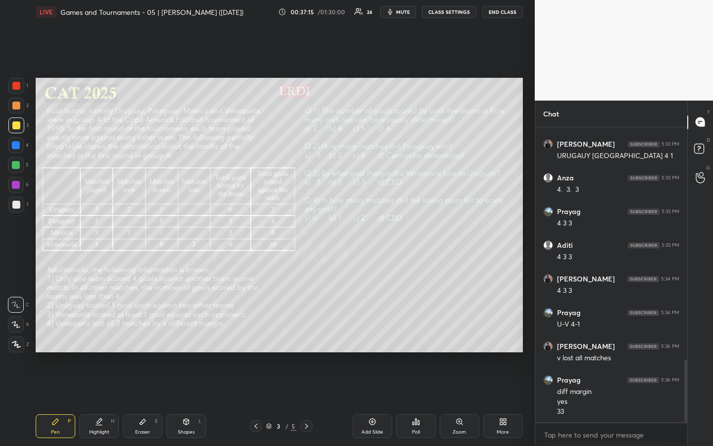
drag, startPoint x: 17, startPoint y: 185, endPoint x: 30, endPoint y: 187, distance: 13.0
click at [18, 185] on div at bounding box center [16, 185] width 8 height 8
drag, startPoint x: 98, startPoint y: 428, endPoint x: 127, endPoint y: 410, distance: 34.0
click at [99, 333] on div "Highlight H" at bounding box center [99, 426] width 40 height 24
click at [60, 333] on div "Pen P" at bounding box center [56, 426] width 40 height 24
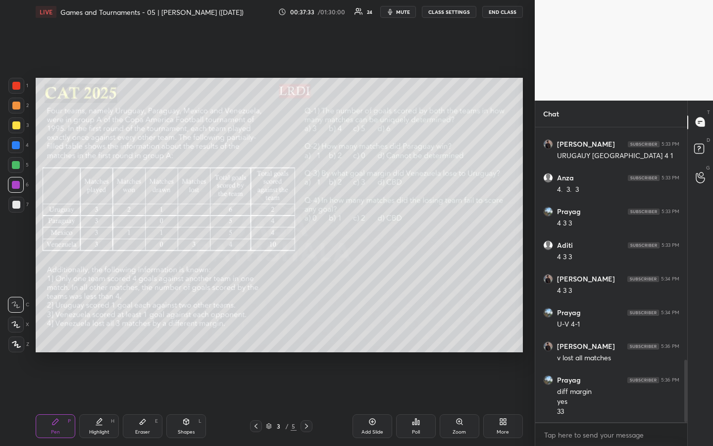
scroll to position [1134, 0]
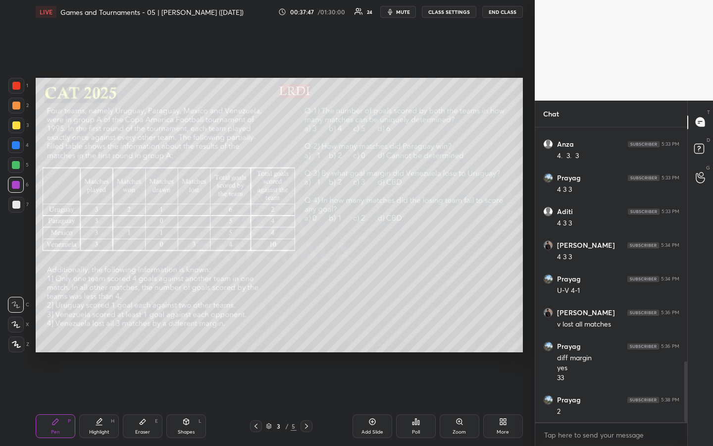
click at [16, 126] on div at bounding box center [16, 125] width 8 height 8
click at [17, 184] on div at bounding box center [16, 185] width 8 height 8
click at [107, 333] on div "Highlight H" at bounding box center [99, 426] width 40 height 24
click at [52, 333] on div "Pen P" at bounding box center [56, 426] width 40 height 24
click at [108, 333] on div "Highlight" at bounding box center [99, 431] width 20 height 5
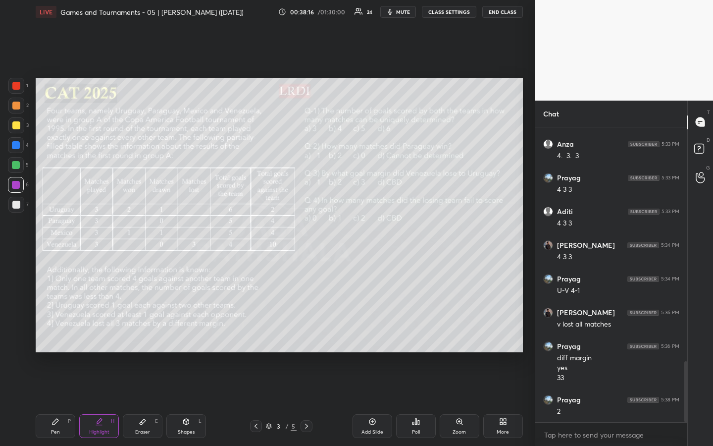
click at [113, 333] on div "H" at bounding box center [112, 421] width 3 height 5
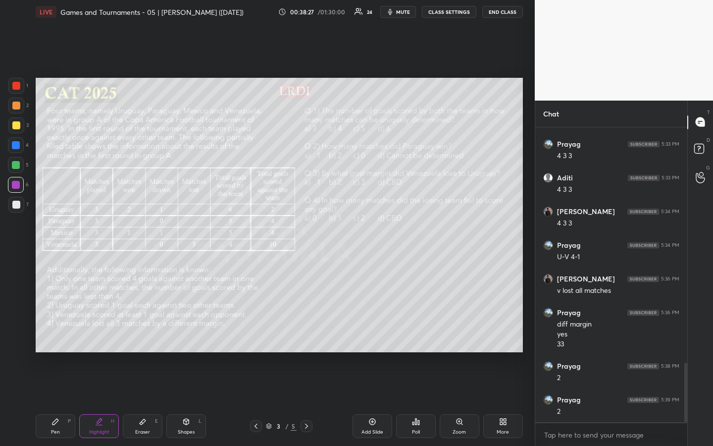
drag, startPoint x: 55, startPoint y: 421, endPoint x: 83, endPoint y: 404, distance: 32.5
click at [57, 333] on icon at bounding box center [56, 422] width 6 height 6
drag, startPoint x: 111, startPoint y: 428, endPoint x: 125, endPoint y: 420, distance: 15.3
click at [114, 333] on div "Highlight H" at bounding box center [99, 426] width 40 height 24
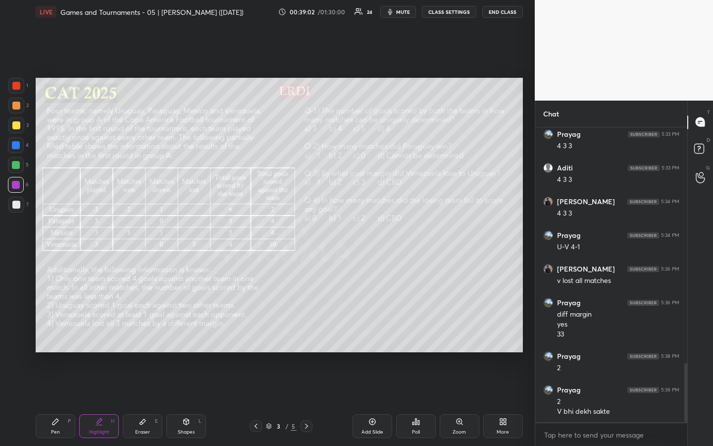
click at [18, 104] on div at bounding box center [16, 106] width 8 height 8
click at [61, 333] on div "Pen P" at bounding box center [56, 426] width 40 height 24
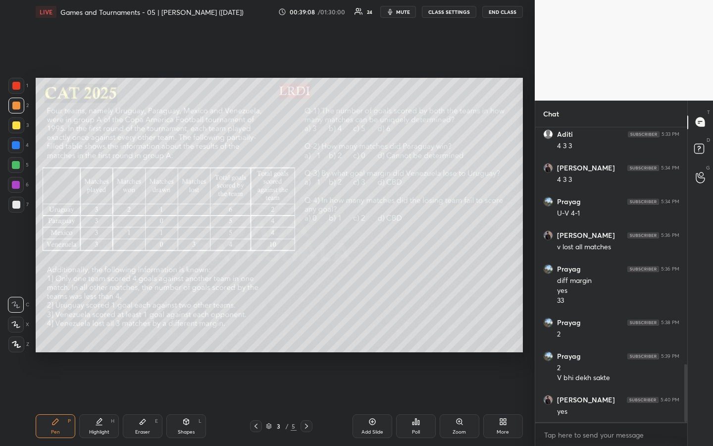
scroll to position [1245, 0]
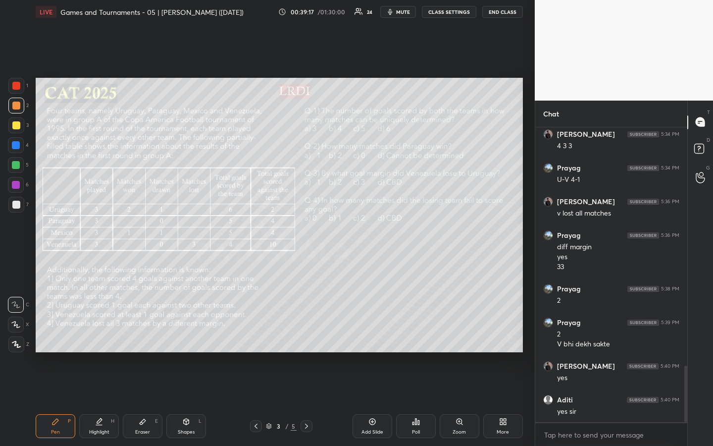
click at [100, 333] on div "Highlight H" at bounding box center [99, 426] width 40 height 24
click at [55, 333] on icon at bounding box center [56, 422] width 8 height 8
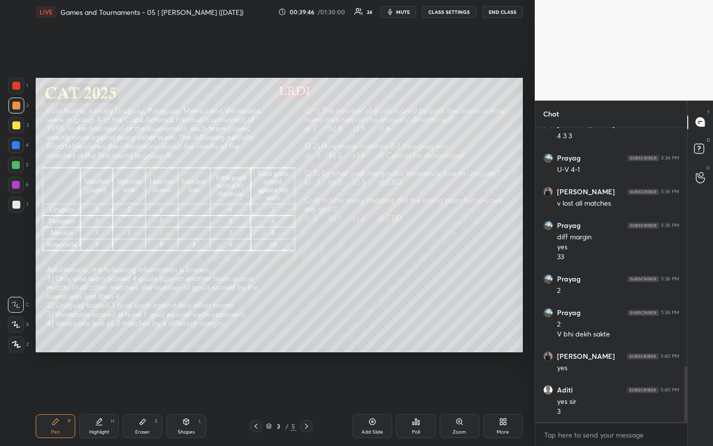
click at [103, 333] on div "Highlight H" at bounding box center [99, 426] width 40 height 24
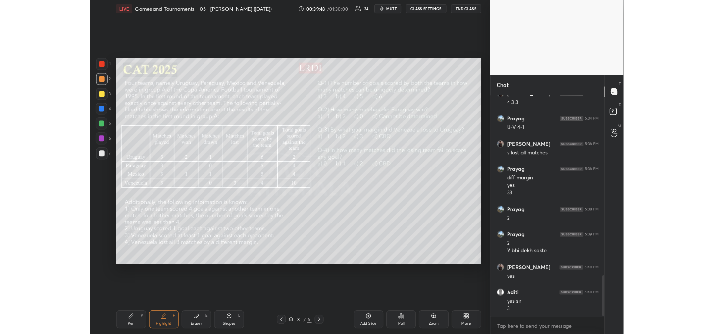
scroll to position [1288, 0]
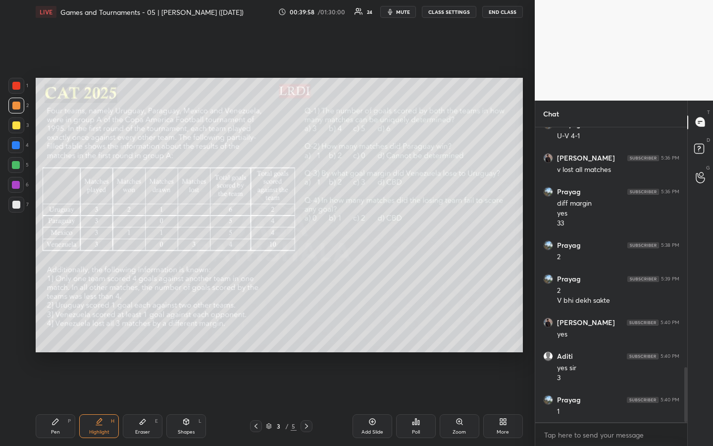
click at [62, 333] on div "Pen P" at bounding box center [56, 426] width 40 height 24
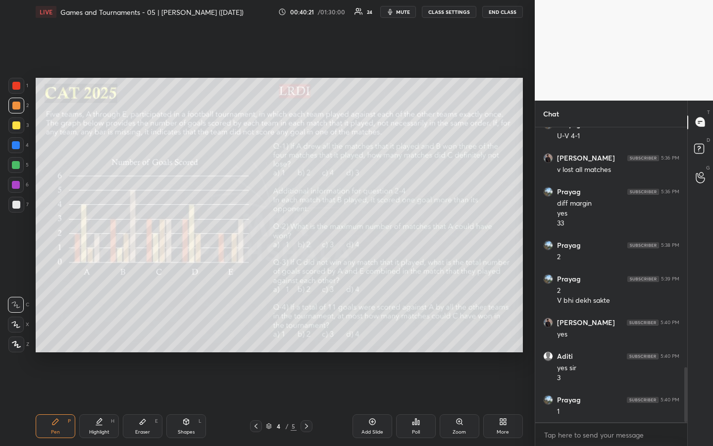
drag, startPoint x: 16, startPoint y: 123, endPoint x: 17, endPoint y: 128, distance: 5.2
click at [16, 125] on div at bounding box center [16, 125] width 8 height 8
click at [523, 94] on div "Setting up your live class Poll for secs No correct answer Start poll" at bounding box center [279, 215] width 495 height 382
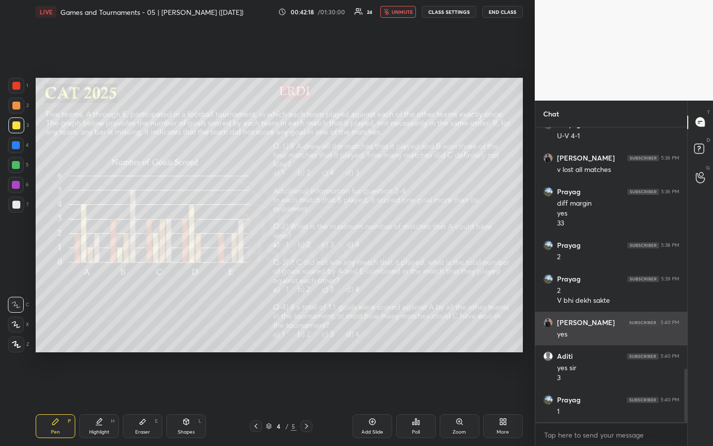
scroll to position [1331, 0]
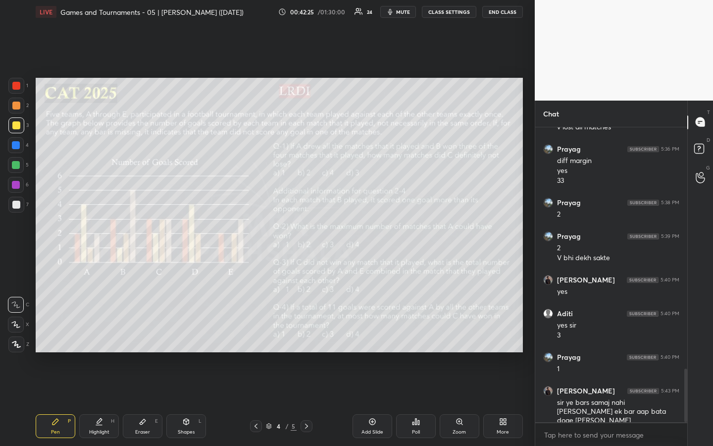
drag, startPoint x: 14, startPoint y: 125, endPoint x: 18, endPoint y: 132, distance: 7.8
click at [17, 131] on div at bounding box center [16, 125] width 16 height 16
click at [100, 333] on div "Highlight" at bounding box center [99, 431] width 20 height 5
click at [60, 333] on div "Pen P" at bounding box center [56, 426] width 40 height 24
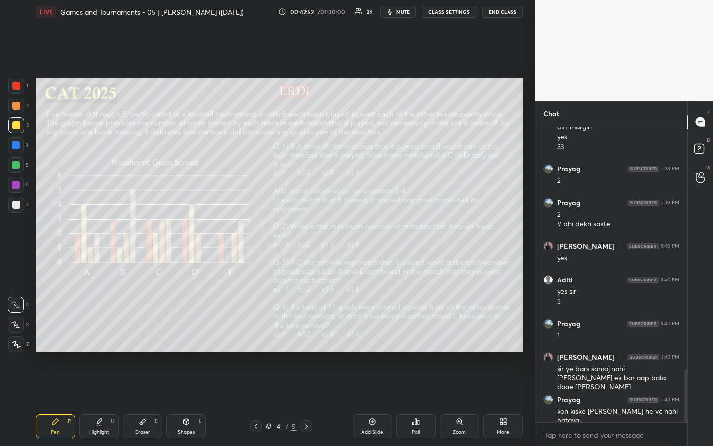
click at [99, 333] on icon at bounding box center [99, 420] width 5 height 5
click at [54, 333] on div "Pen" at bounding box center [55, 431] width 9 height 5
click at [105, 333] on div "Highlight" at bounding box center [99, 431] width 20 height 5
click at [56, 333] on div "Pen P" at bounding box center [56, 426] width 40 height 24
click at [96, 333] on icon at bounding box center [99, 422] width 8 height 8
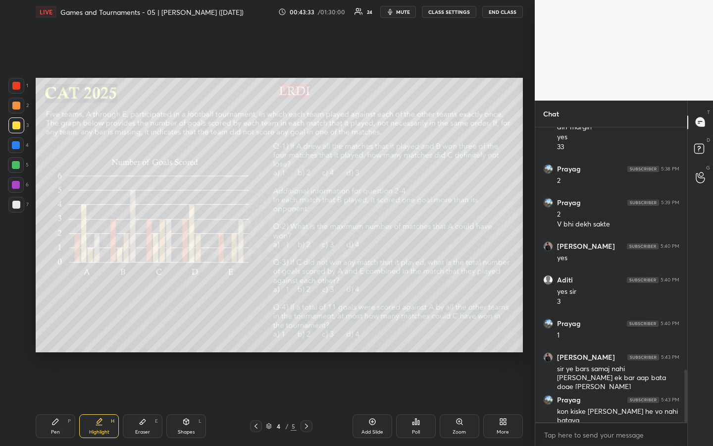
click at [52, 333] on div "Pen" at bounding box center [55, 431] width 9 height 5
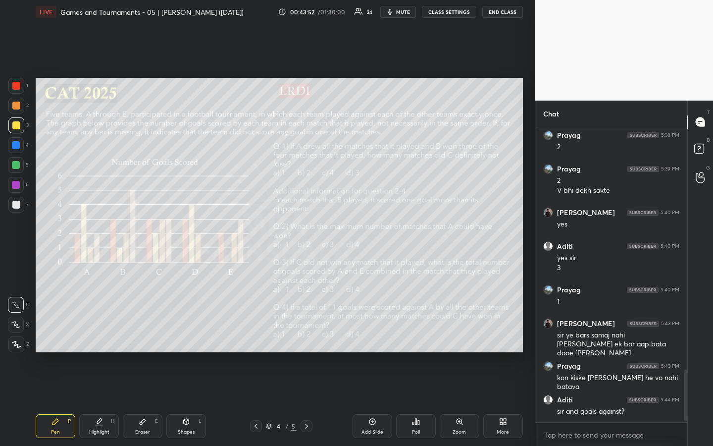
click at [107, 333] on div "Highlight H" at bounding box center [99, 426] width 40 height 24
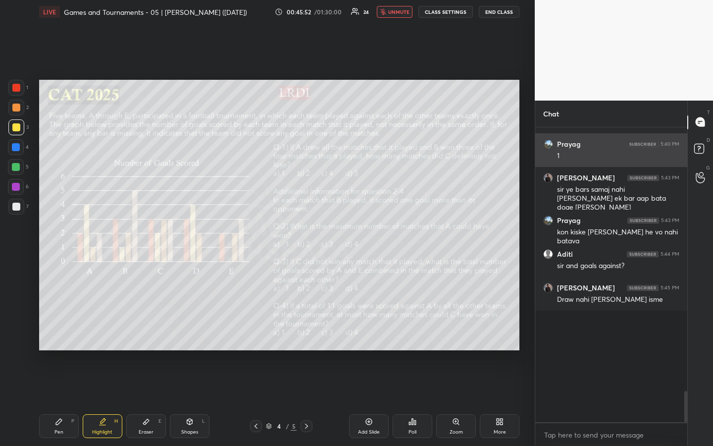
scroll to position [1432, 0]
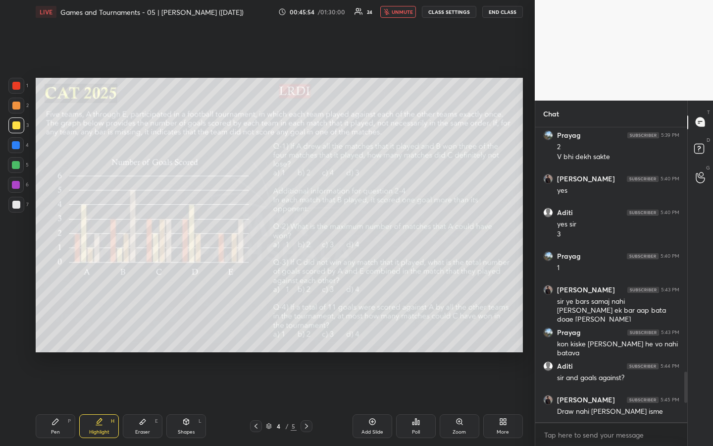
click at [527, 308] on div "1 2 3 4 5 6 7 R O A L C X Z Erase all C X Z LIVE Games and Tournaments - 05 | […" at bounding box center [267, 223] width 535 height 446
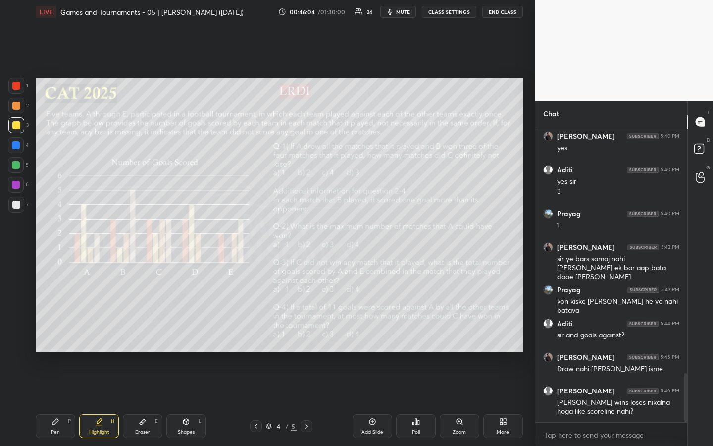
click at [97, 333] on div "Highlight H" at bounding box center [99, 426] width 40 height 24
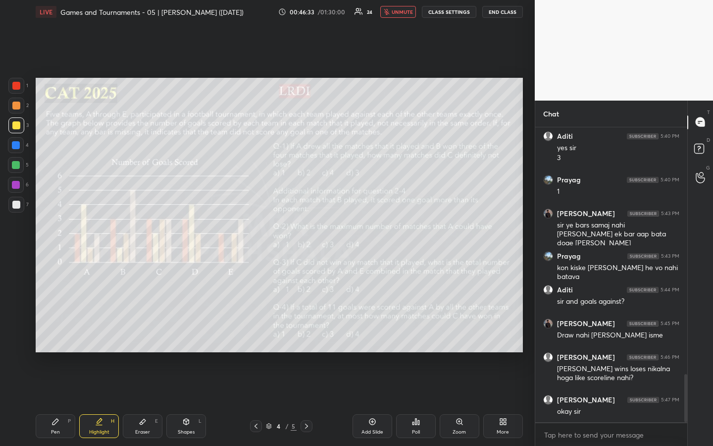
click at [269, 333] on div "4 / 5" at bounding box center [281, 426] width 62 height 12
click at [269, 333] on icon at bounding box center [269, 426] width 6 height 6
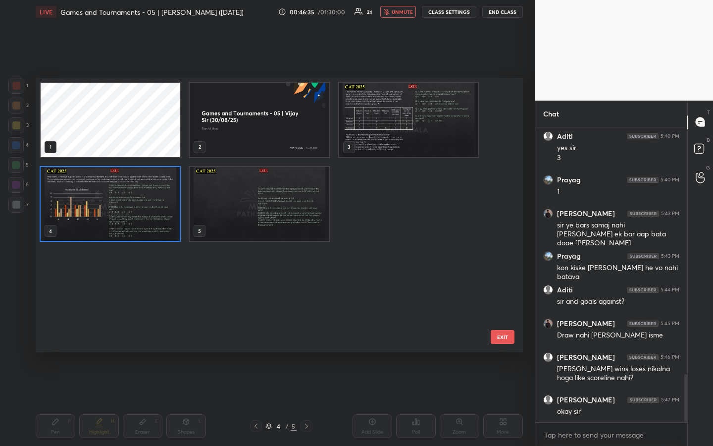
scroll to position [1545, 0]
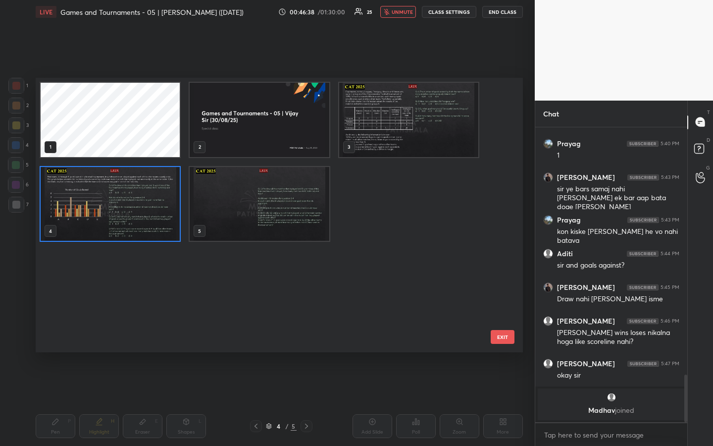
click at [269, 333] on icon at bounding box center [269, 426] width 6 height 6
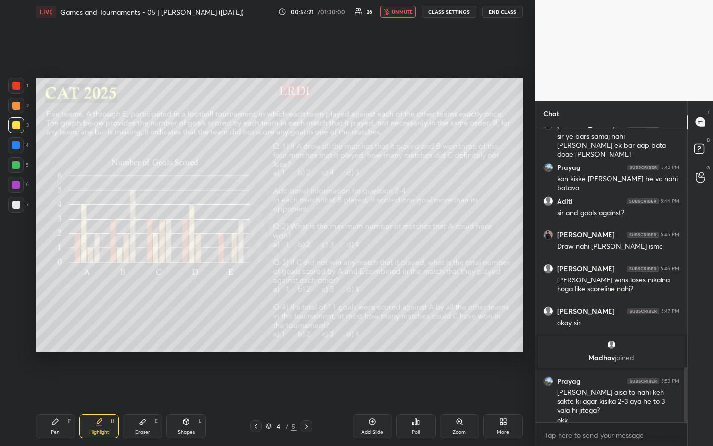
scroll to position [1329, 0]
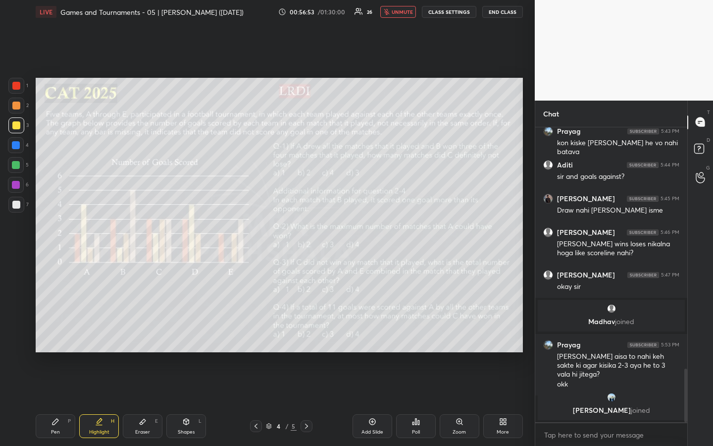
click at [403, 333] on div "Setting up your live class Poll for secs No correct answer Start poll" at bounding box center [279, 215] width 495 height 382
click at [406, 333] on div "Setting up your live class Poll for secs No correct answer Start poll" at bounding box center [279, 215] width 495 height 382
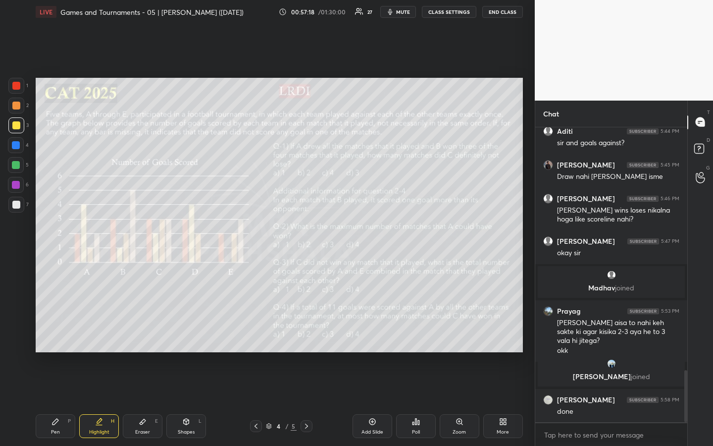
scroll to position [1378, 0]
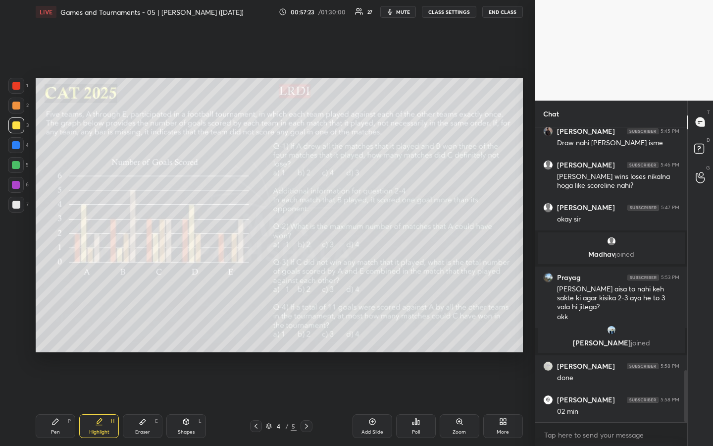
click at [529, 333] on div "1 2 3 4 5 6 7 R O A L C X Z Erase all C X Z LIVE Games and Tournaments - 05 | […" at bounding box center [267, 223] width 535 height 446
click at [527, 332] on div "1 2 3 4 5 6 7 R O A L C X Z Erase all C X Z LIVE Games and Tournaments - 05 | […" at bounding box center [267, 223] width 535 height 446
click at [529, 327] on div "1 2 3 4 5 6 7 R O A L C X Z Erase all C X Z LIVE Games and Tournaments - 05 | […" at bounding box center [267, 223] width 535 height 446
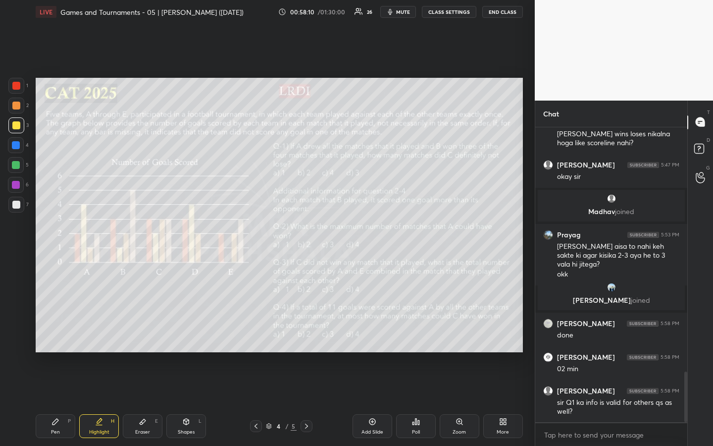
click at [56, 333] on icon at bounding box center [56, 422] width 8 height 8
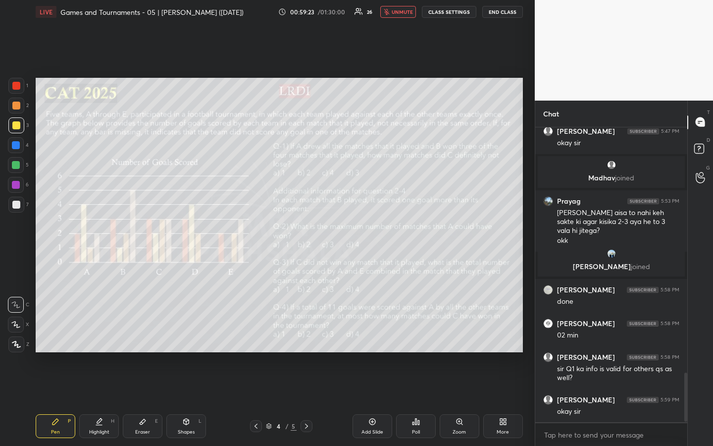
scroll to position [1488, 0]
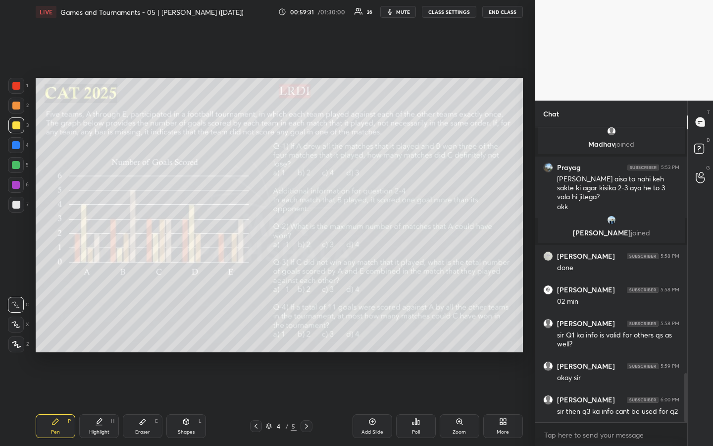
click at [98, 333] on div "Highlight H" at bounding box center [99, 426] width 40 height 24
click at [527, 286] on div "1 2 3 4 5 6 7 R O A L C X Z Erase all C X Z LIVE Games and Tournaments - 05 | […" at bounding box center [267, 223] width 535 height 446
click at [413, 333] on div "Poll" at bounding box center [416, 426] width 40 height 24
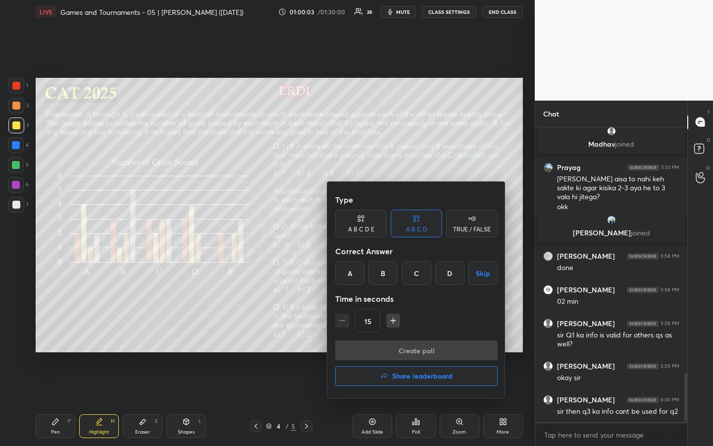
click at [446, 271] on div "D" at bounding box center [449, 273] width 29 height 24
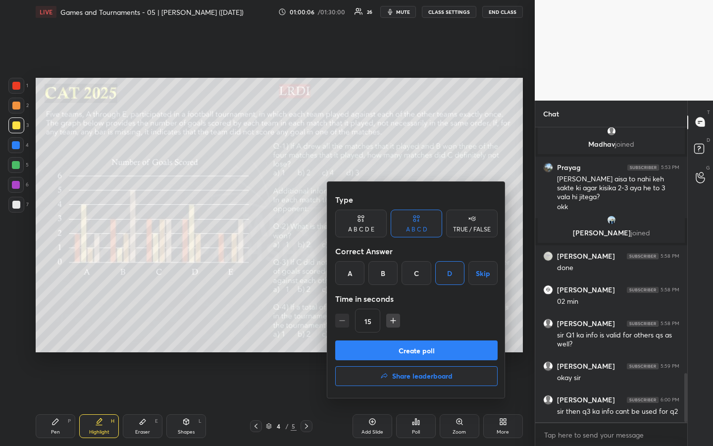
click at [422, 333] on button "Create poll" at bounding box center [416, 350] width 162 height 20
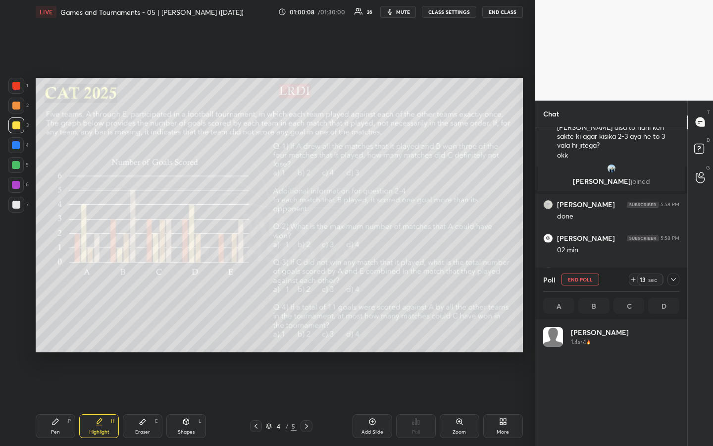
scroll to position [116, 133]
click at [529, 333] on div "1 2 3 4 5 6 7 R O A L C X Z Erase all C X Z LIVE Games and Tournaments - 05 | […" at bounding box center [267, 223] width 535 height 446
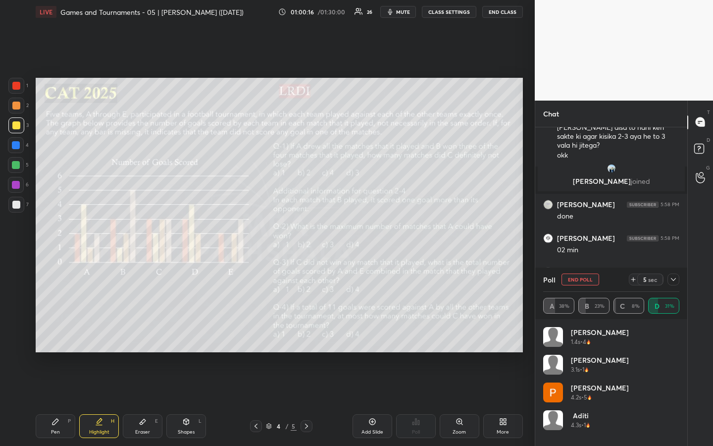
click at [530, 333] on div "1 2 3 4 5 6 7 R O A L C X Z Erase all C X Z LIVE Games and Tournaments - 05 | […" at bounding box center [267, 223] width 535 height 446
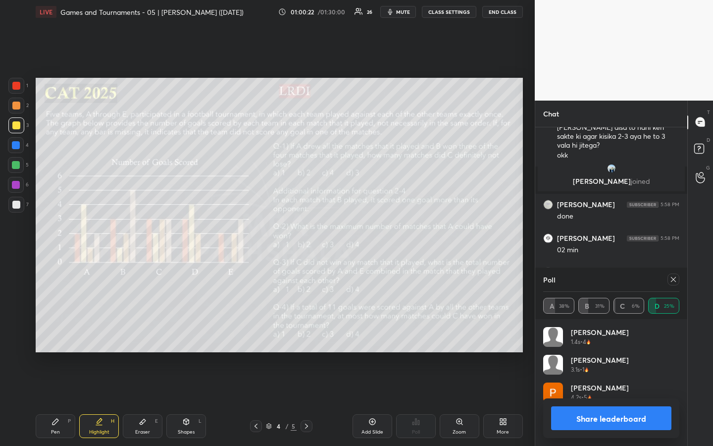
click at [674, 281] on icon at bounding box center [674, 279] width 8 height 8
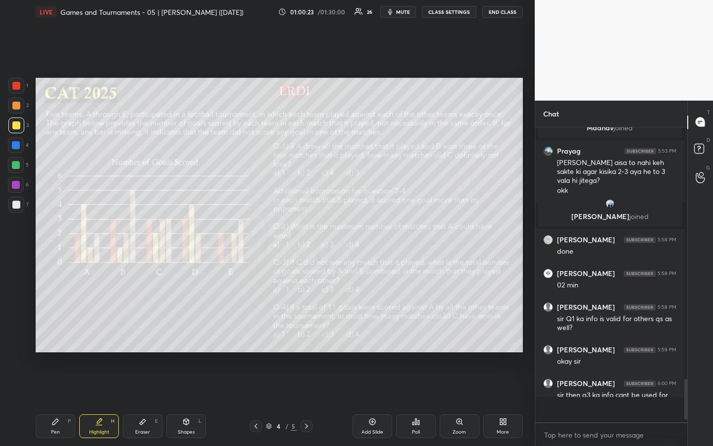
scroll to position [3, 3]
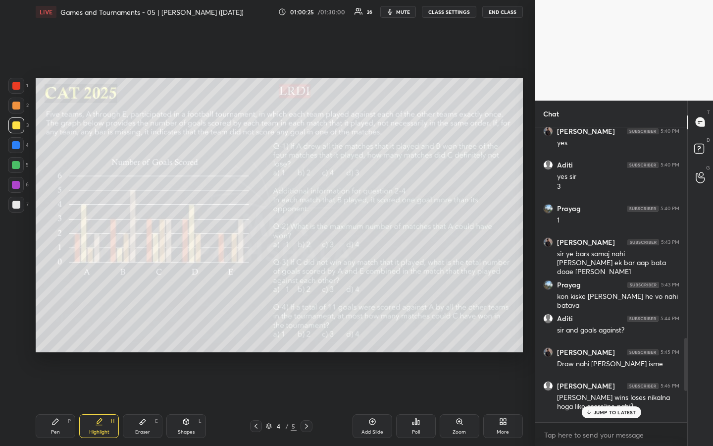
click at [420, 333] on div "Poll" at bounding box center [416, 426] width 40 height 24
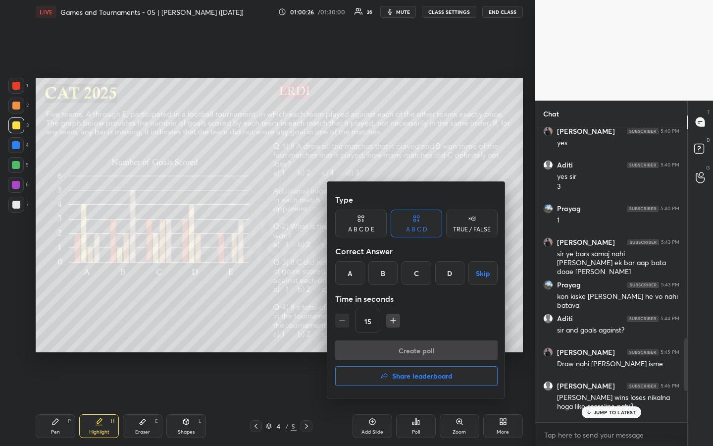
click at [384, 277] on div "B" at bounding box center [383, 273] width 29 height 24
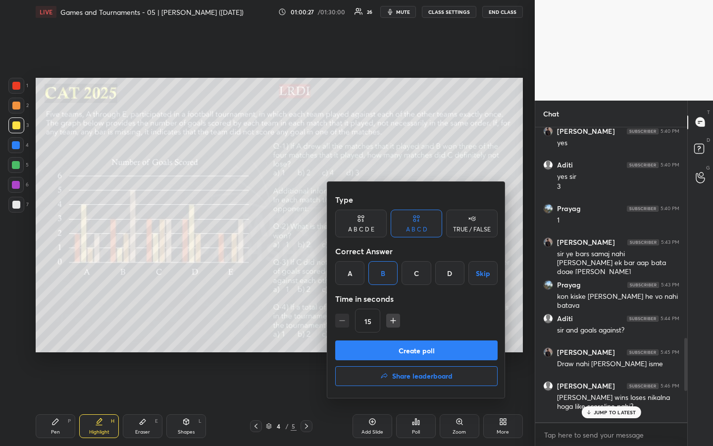
click at [421, 333] on button "Create poll" at bounding box center [416, 350] width 162 height 20
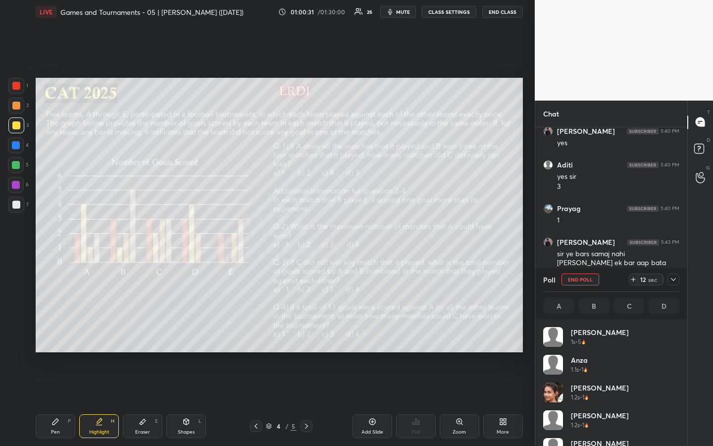
click at [530, 333] on div "1 2 3 4 5 6 7 R O A L C X Z Erase all C X Z LIVE Games and Tournaments - 05 | […" at bounding box center [267, 223] width 535 height 446
click at [529, 333] on div "1 2 3 4 5 6 7 R O A L C X Z Erase all C X Z LIVE Games and Tournaments - 05 | […" at bounding box center [267, 223] width 535 height 446
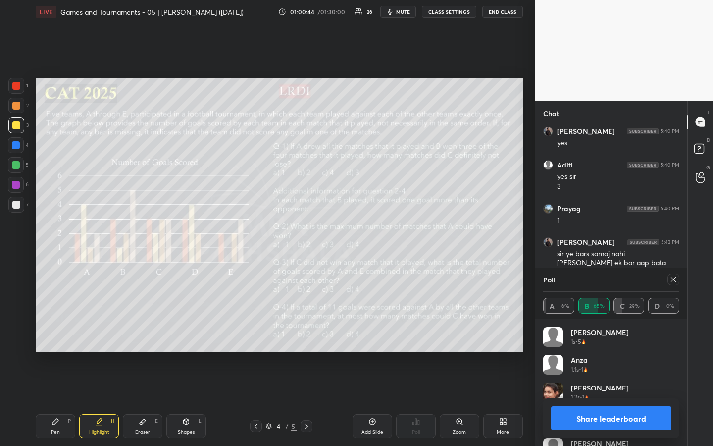
click at [673, 279] on icon at bounding box center [673, 279] width 5 height 5
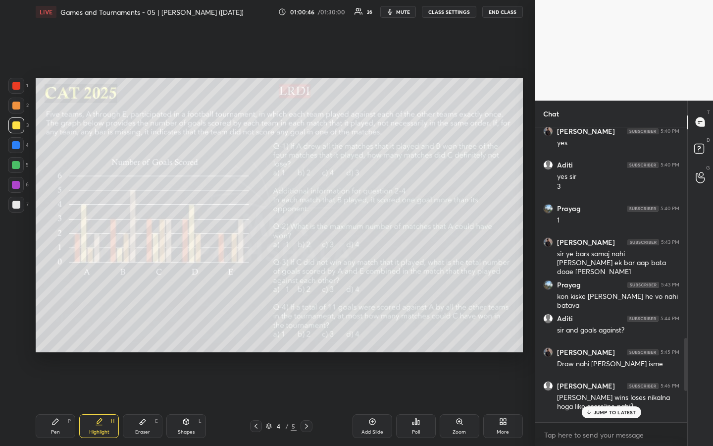
click at [418, 333] on div "Poll" at bounding box center [416, 431] width 8 height 5
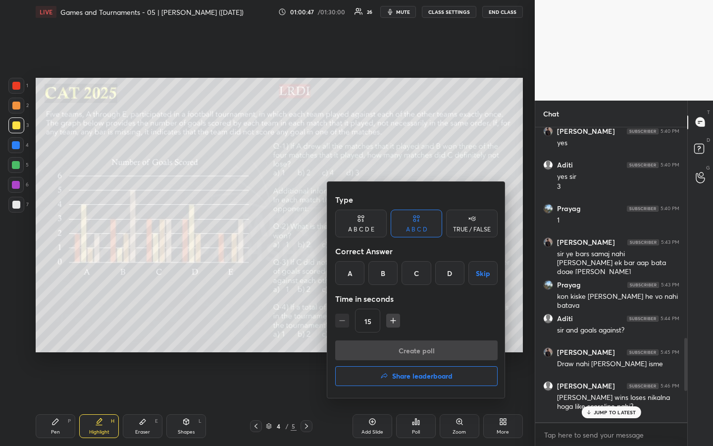
click at [454, 275] on div "D" at bounding box center [449, 273] width 29 height 24
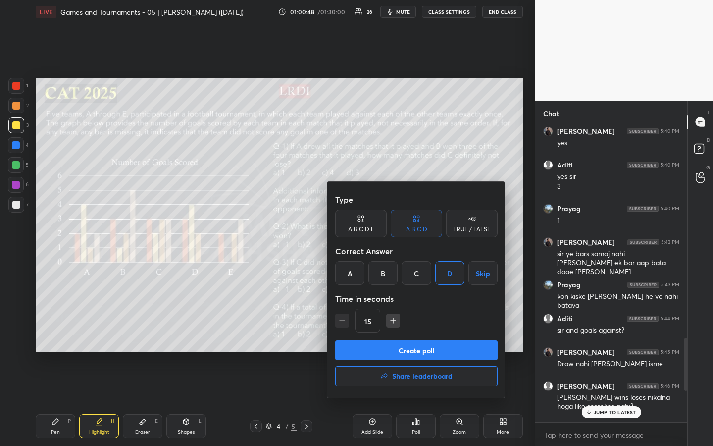
click at [440, 333] on button "Create poll" at bounding box center [416, 350] width 162 height 20
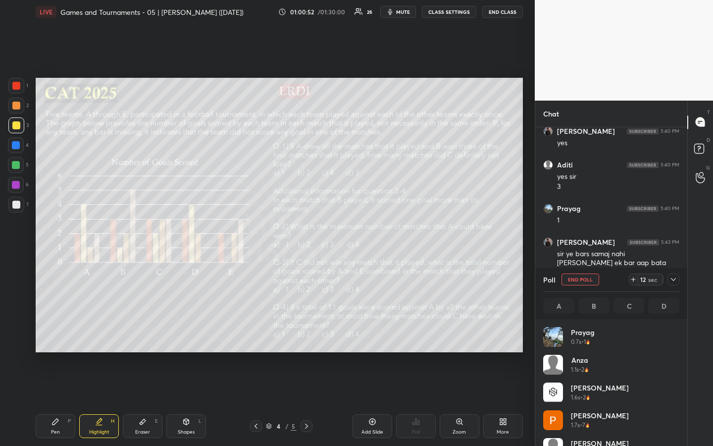
click at [530, 305] on div "1 2 3 4 5 6 7 R O A L C X Z Erase all C X Z LIVE Games and Tournaments - 05 | […" at bounding box center [267, 223] width 535 height 446
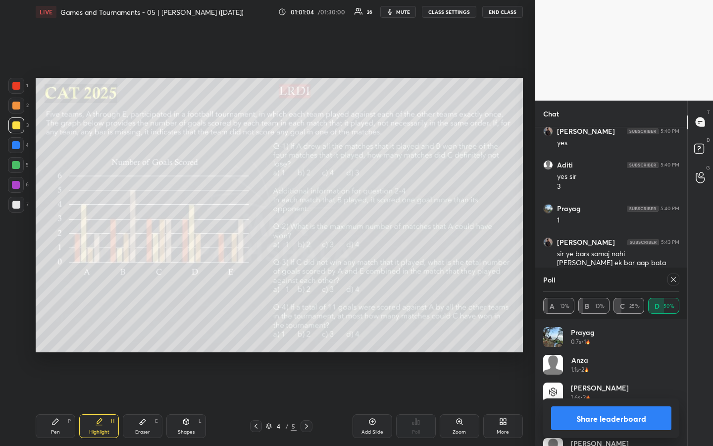
click at [673, 278] on icon at bounding box center [674, 279] width 8 height 8
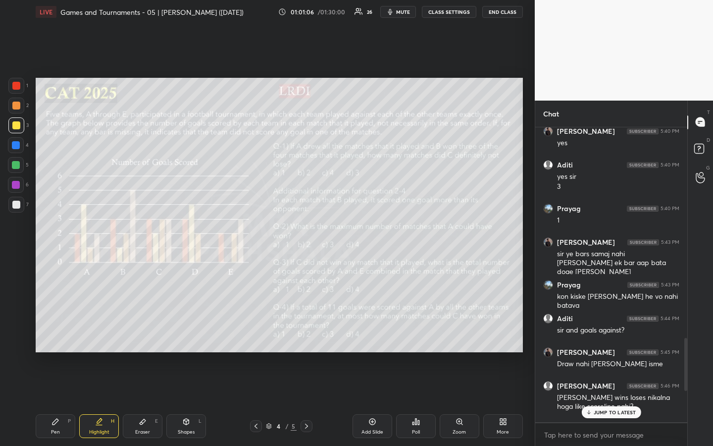
click at [421, 333] on div "Poll" at bounding box center [416, 426] width 40 height 24
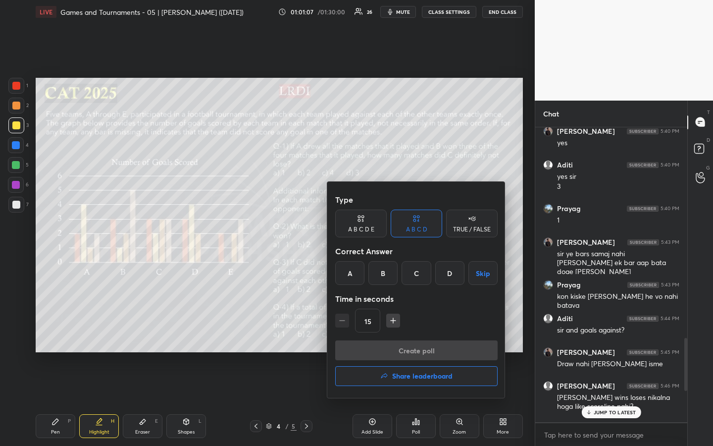
click at [420, 274] on div "C" at bounding box center [416, 273] width 29 height 24
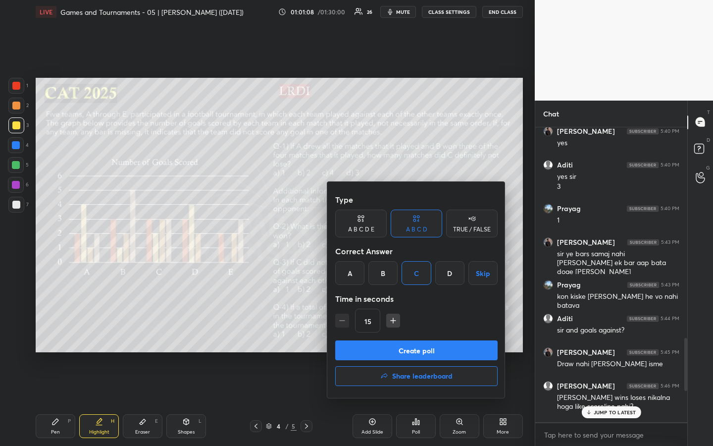
click at [425, 333] on button "Create poll" at bounding box center [416, 350] width 162 height 20
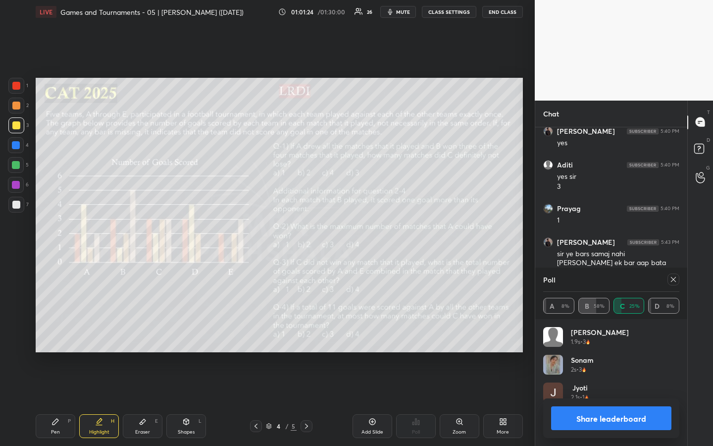
drag, startPoint x: 637, startPoint y: 420, endPoint x: 640, endPoint y: 430, distance: 10.3
click at [636, 333] on button "Share leaderboard" at bounding box center [611, 418] width 120 height 24
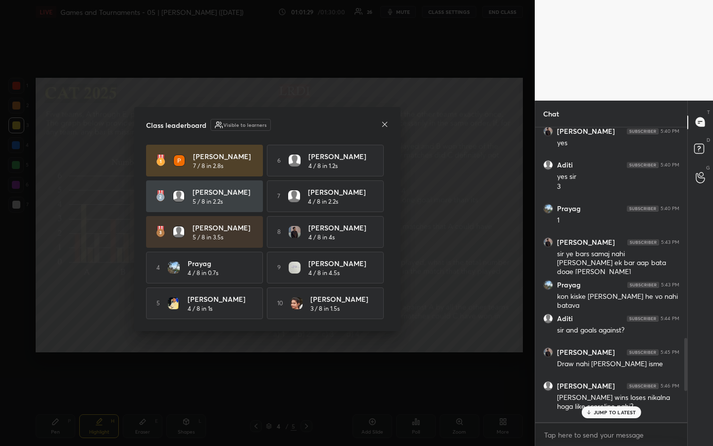
click at [385, 121] on icon at bounding box center [385, 124] width 8 height 8
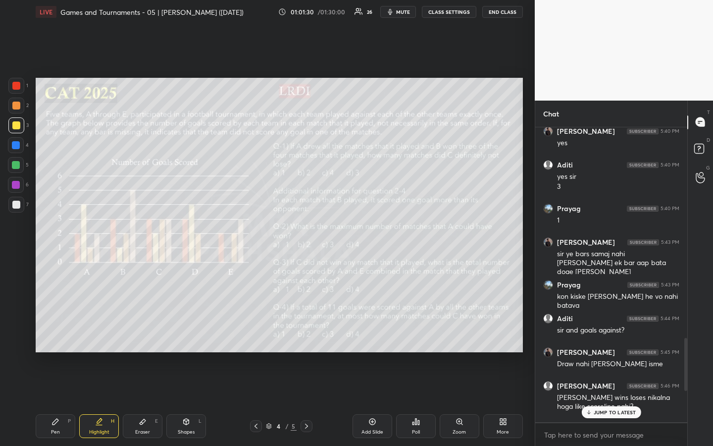
click at [588, 333] on icon at bounding box center [589, 412] width 6 height 6
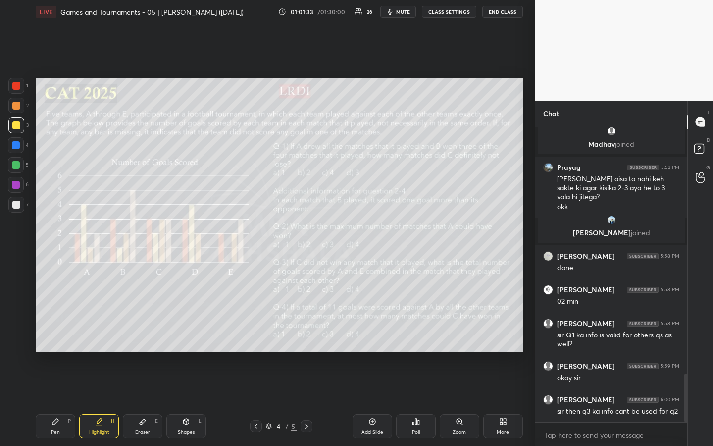
click at [23, 108] on div at bounding box center [16, 106] width 16 height 16
click at [22, 129] on div "3" at bounding box center [18, 125] width 20 height 16
click at [104, 333] on div "Highlight H" at bounding box center [99, 426] width 40 height 24
click at [100, 333] on div "Highlight H" at bounding box center [99, 426] width 40 height 24
click at [59, 333] on div "Pen" at bounding box center [55, 431] width 9 height 5
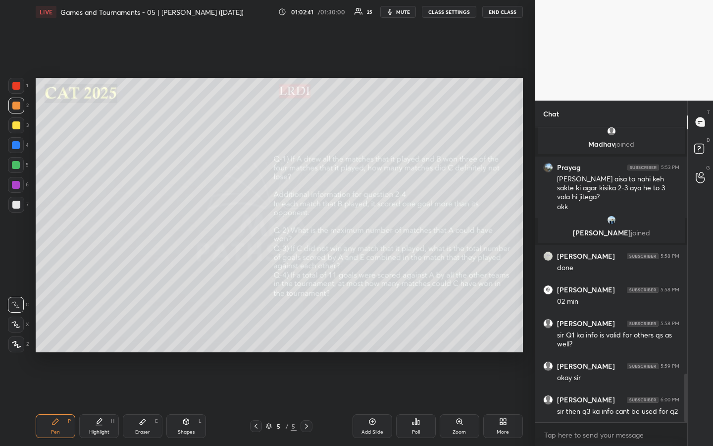
drag, startPoint x: 11, startPoint y: 126, endPoint x: 18, endPoint y: 130, distance: 8.0
click at [11, 127] on div at bounding box center [16, 125] width 16 height 16
click at [183, 333] on icon at bounding box center [186, 422] width 8 height 8
click at [16, 333] on icon at bounding box center [16, 343] width 7 height 7
drag, startPoint x: 60, startPoint y: 425, endPoint x: 81, endPoint y: 394, distance: 37.4
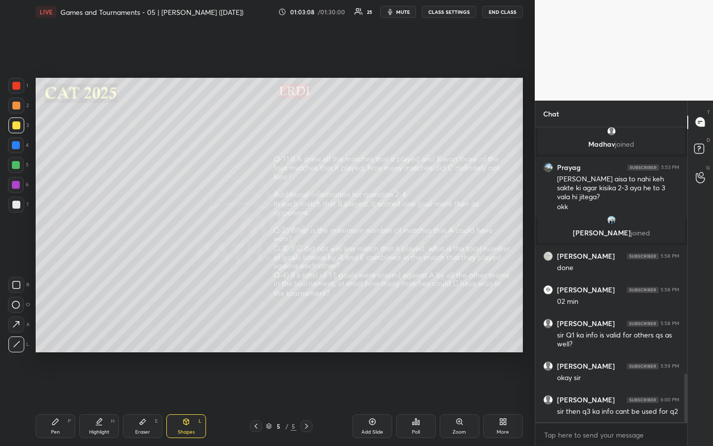
click at [62, 333] on div "Pen P" at bounding box center [56, 426] width 40 height 24
drag, startPoint x: 15, startPoint y: 129, endPoint x: 27, endPoint y: 127, distance: 12.5
click at [16, 129] on div at bounding box center [16, 125] width 16 height 16
click at [17, 206] on div at bounding box center [16, 205] width 8 height 8
drag, startPoint x: 102, startPoint y: 421, endPoint x: 107, endPoint y: 402, distance: 20.1
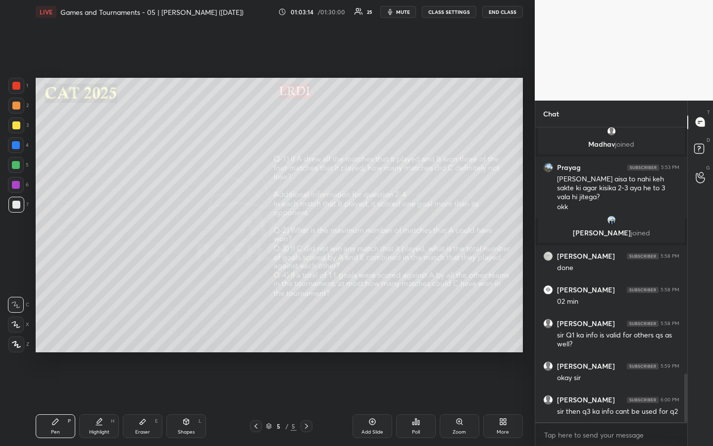
click at [103, 333] on icon at bounding box center [99, 422] width 8 height 8
click at [57, 333] on div "Pen" at bounding box center [55, 431] width 9 height 5
click at [100, 333] on div "Highlight H" at bounding box center [99, 426] width 40 height 24
click at [55, 333] on div "Pen" at bounding box center [55, 431] width 9 height 5
click at [16, 168] on div at bounding box center [16, 165] width 8 height 8
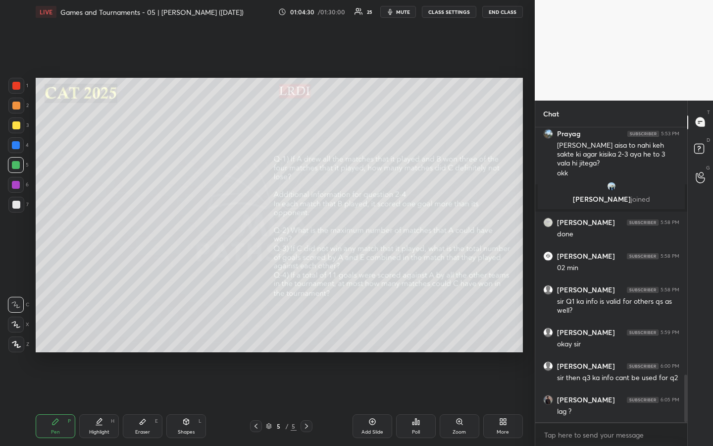
scroll to position [1564, 0]
click at [100, 333] on div "Highlight H" at bounding box center [99, 426] width 40 height 24
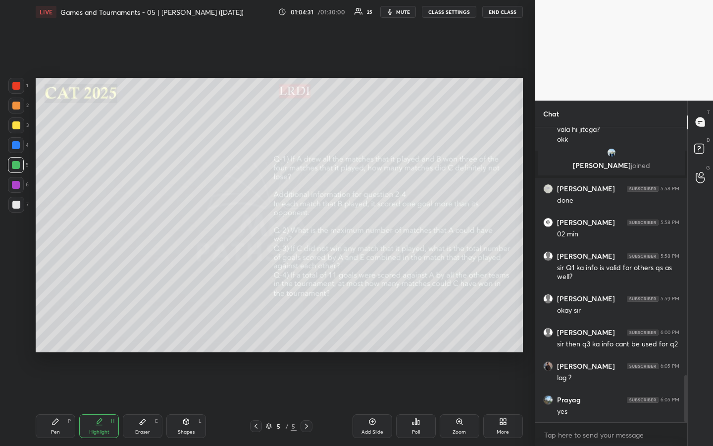
scroll to position [1598, 0]
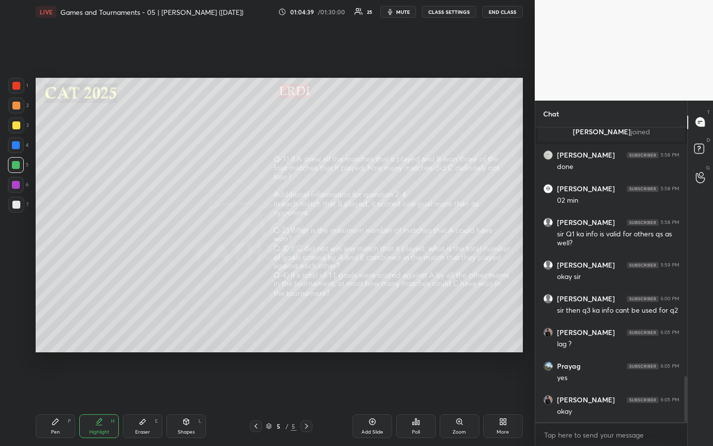
drag, startPoint x: 52, startPoint y: 429, endPoint x: 81, endPoint y: 423, distance: 29.8
click at [55, 333] on div "Pen" at bounding box center [55, 431] width 9 height 5
click at [95, 333] on icon at bounding box center [99, 422] width 8 height 8
click at [54, 333] on icon at bounding box center [56, 422] width 6 height 6
click at [98, 333] on div "Highlight" at bounding box center [99, 431] width 20 height 5
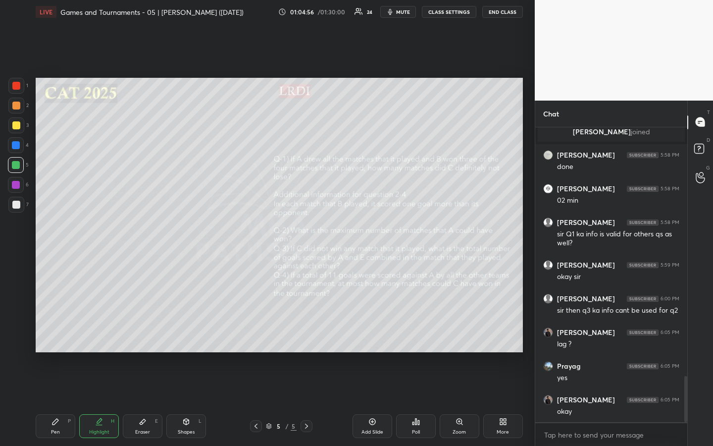
click at [101, 333] on div "Highlight H" at bounding box center [99, 426] width 40 height 24
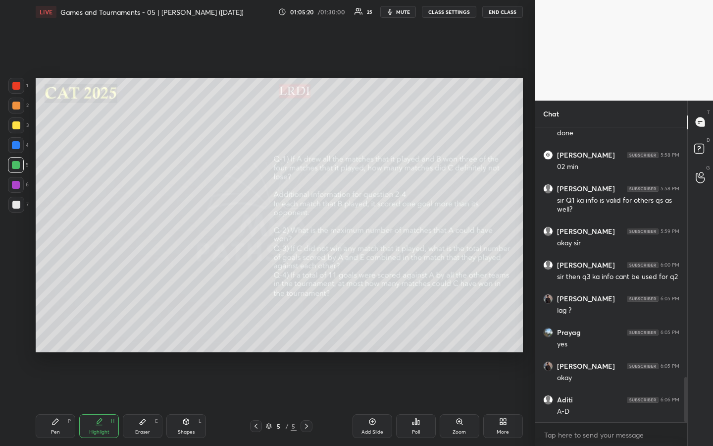
drag, startPoint x: 57, startPoint y: 425, endPoint x: 58, endPoint y: 385, distance: 39.6
click at [57, 333] on icon at bounding box center [56, 422] width 8 height 8
click at [98, 333] on div "Highlight H" at bounding box center [99, 426] width 40 height 24
click at [57, 333] on div "Pen P" at bounding box center [56, 426] width 40 height 24
click at [100, 333] on icon at bounding box center [99, 422] width 8 height 8
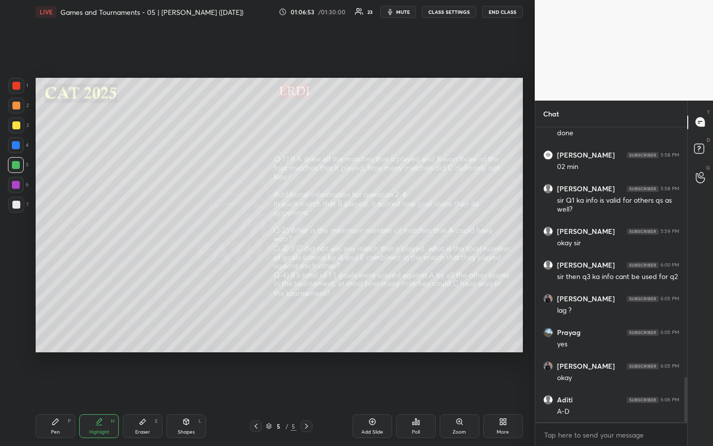
click at [54, 333] on div "Pen P" at bounding box center [56, 426] width 40 height 24
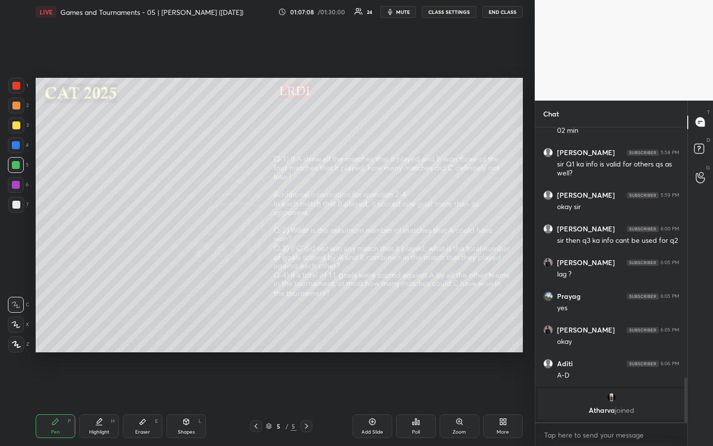
click at [105, 333] on div "Highlight H" at bounding box center [99, 426] width 40 height 24
drag, startPoint x: 108, startPoint y: 422, endPoint x: 114, endPoint y: 400, distance: 22.6
click at [108, 333] on div "Highlight H" at bounding box center [99, 426] width 40 height 24
click at [59, 333] on div "Pen P" at bounding box center [56, 426] width 40 height 24
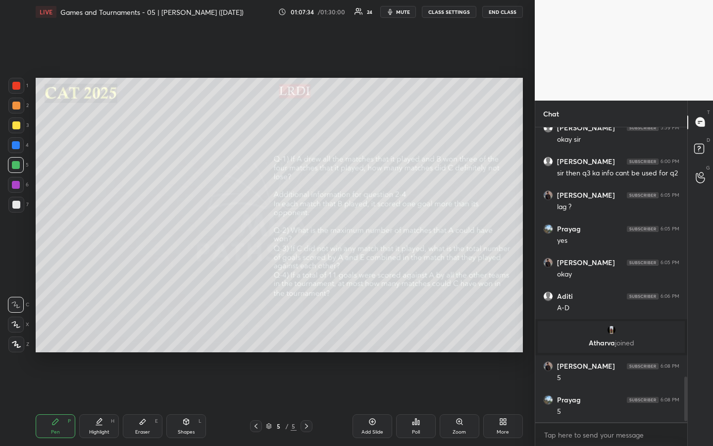
scroll to position [1650, 0]
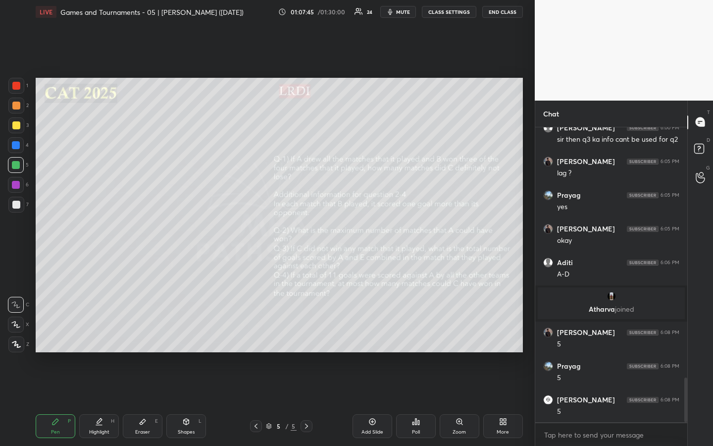
click at [100, 333] on div "Highlight H" at bounding box center [99, 426] width 40 height 24
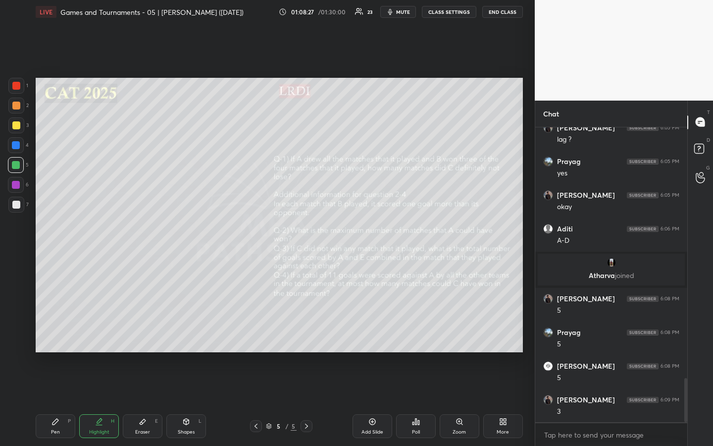
scroll to position [1726, 0]
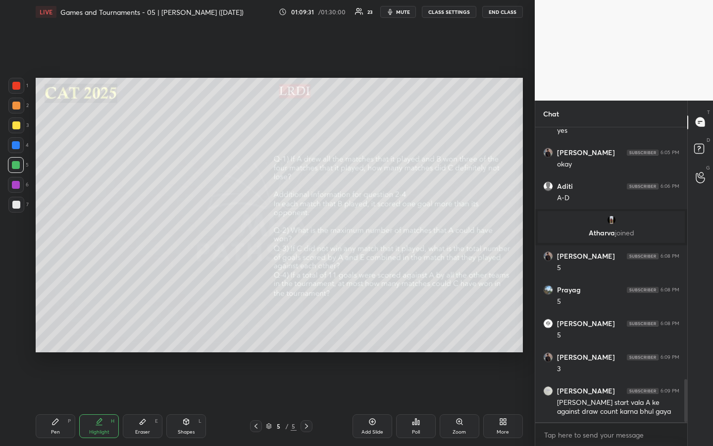
drag, startPoint x: 55, startPoint y: 425, endPoint x: 64, endPoint y: 422, distance: 9.4
click at [55, 333] on icon at bounding box center [56, 422] width 8 height 8
click at [146, 333] on div "Eraser E" at bounding box center [143, 426] width 40 height 24
drag, startPoint x: 15, startPoint y: 305, endPoint x: 7, endPoint y: 302, distance: 8.5
click at [16, 305] on rect at bounding box center [16, 305] width 1 height 1
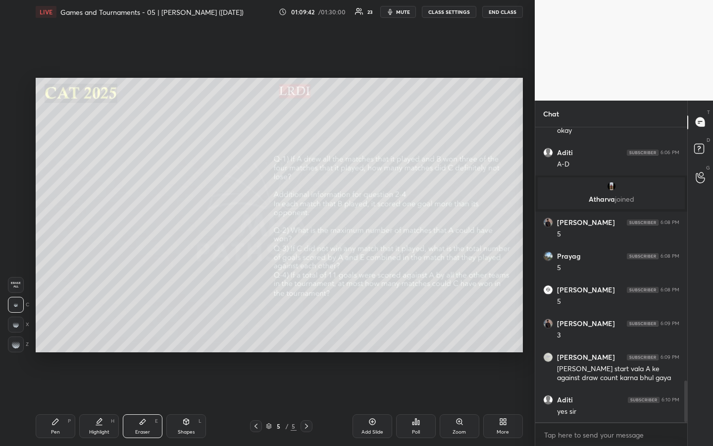
scroll to position [1794, 0]
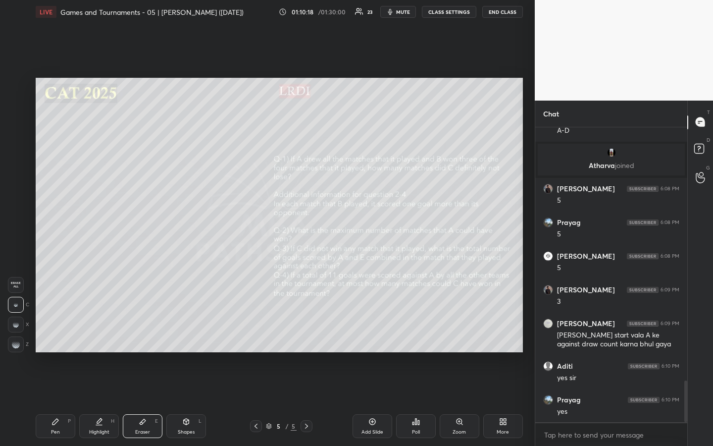
drag, startPoint x: 58, startPoint y: 427, endPoint x: 62, endPoint y: 420, distance: 7.8
click at [57, 333] on div "Pen P" at bounding box center [56, 426] width 40 height 24
click at [16, 207] on div at bounding box center [16, 205] width 8 height 8
drag, startPoint x: 17, startPoint y: 85, endPoint x: 22, endPoint y: 93, distance: 8.9
click at [17, 87] on div at bounding box center [16, 86] width 8 height 8
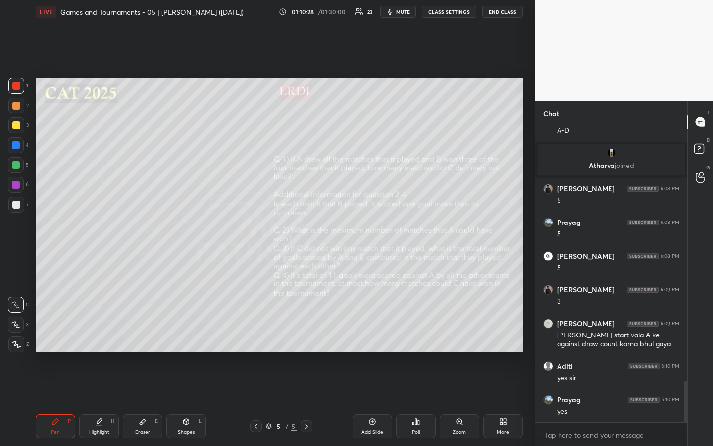
click at [20, 202] on div at bounding box center [16, 205] width 16 height 16
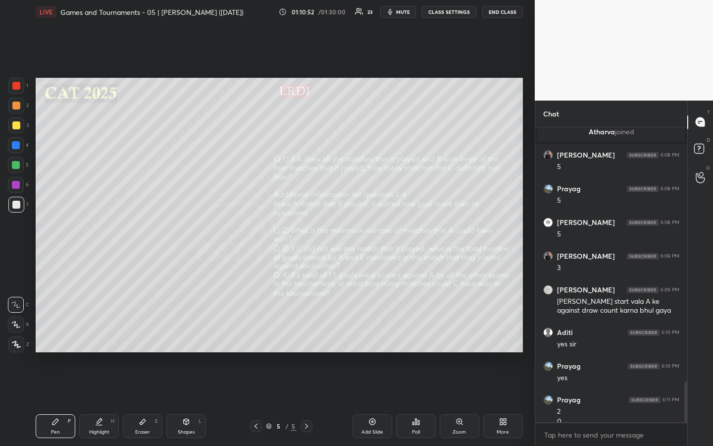
scroll to position [1837, 0]
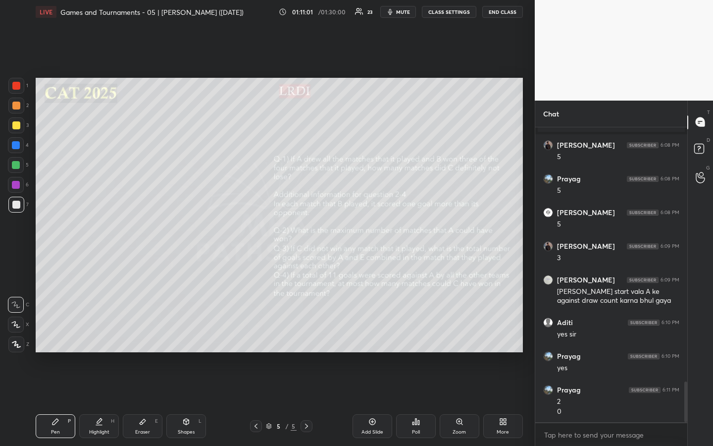
click at [107, 333] on div "Highlight" at bounding box center [99, 431] width 20 height 5
click at [53, 333] on div "Pen" at bounding box center [55, 431] width 9 height 5
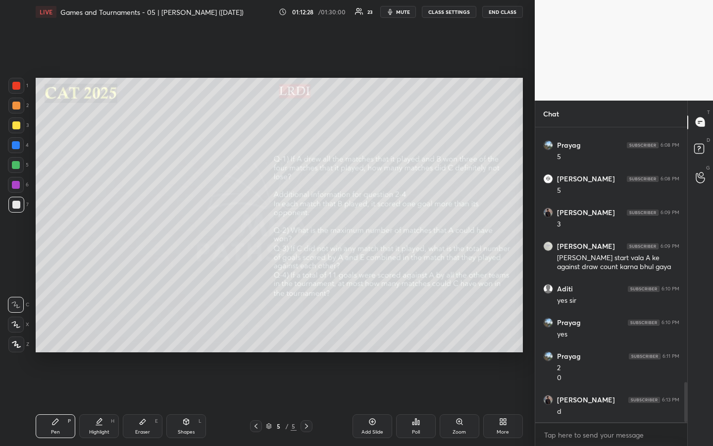
drag, startPoint x: 103, startPoint y: 428, endPoint x: 118, endPoint y: 385, distance: 45.8
click at [104, 333] on div "Highlight H" at bounding box center [99, 426] width 40 height 24
click at [57, 333] on div "Pen" at bounding box center [55, 431] width 9 height 5
click at [102, 333] on div "Highlight H" at bounding box center [99, 426] width 40 height 24
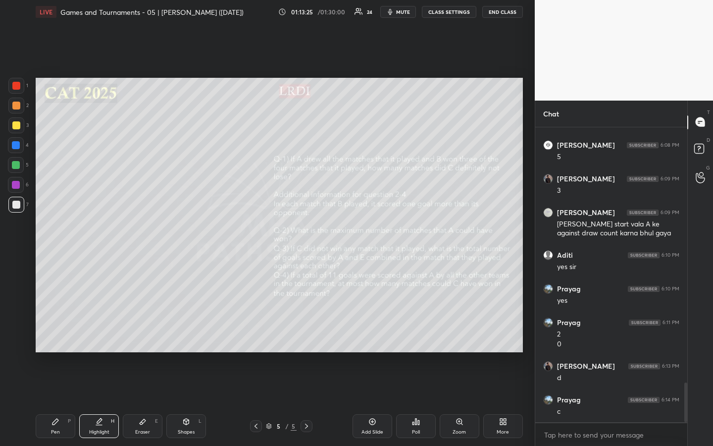
drag, startPoint x: 55, startPoint y: 423, endPoint x: 76, endPoint y: 417, distance: 21.3
click at [55, 333] on icon at bounding box center [56, 422] width 8 height 8
click at [18, 187] on div at bounding box center [16, 185] width 8 height 8
click at [104, 333] on div "Highlight H" at bounding box center [99, 426] width 40 height 24
drag, startPoint x: 48, startPoint y: 431, endPoint x: 44, endPoint y: 423, distance: 9.1
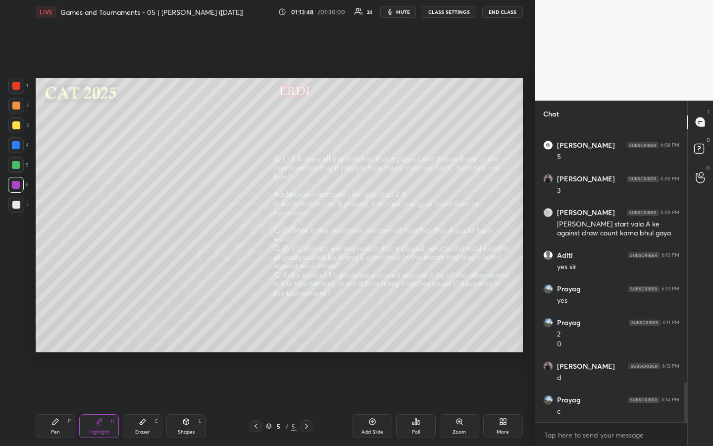
click at [45, 333] on div "Pen P" at bounding box center [56, 426] width 40 height 24
drag, startPoint x: 107, startPoint y: 427, endPoint x: 109, endPoint y: 407, distance: 20.4
click at [106, 333] on div "Highlight H" at bounding box center [99, 426] width 40 height 24
click at [55, 333] on div "Pen" at bounding box center [55, 431] width 9 height 5
click at [106, 333] on div "Highlight H" at bounding box center [99, 426] width 40 height 24
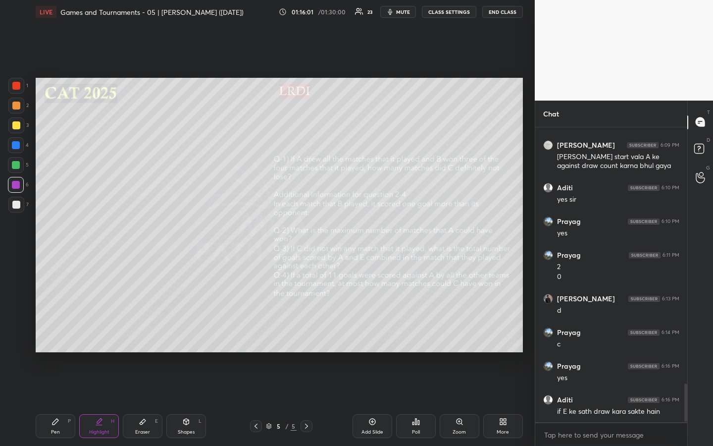
scroll to position [2006, 0]
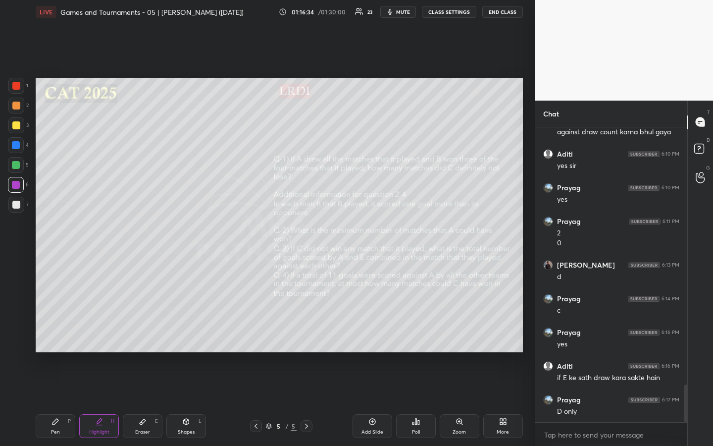
click at [53, 333] on div "Pen P" at bounding box center [56, 426] width 40 height 24
click at [105, 333] on div "Highlight" at bounding box center [99, 431] width 20 height 5
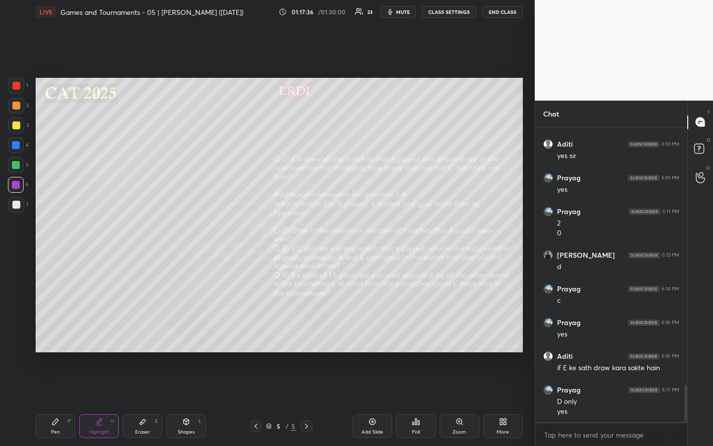
click at [136, 333] on div "Eraser E" at bounding box center [143, 426] width 40 height 24
click at [16, 306] on rect at bounding box center [16, 306] width 1 height 1
click at [56, 333] on div "Pen" at bounding box center [55, 431] width 9 height 5
click at [16, 187] on div at bounding box center [16, 185] width 8 height 8
click at [17, 166] on div at bounding box center [16, 165] width 8 height 8
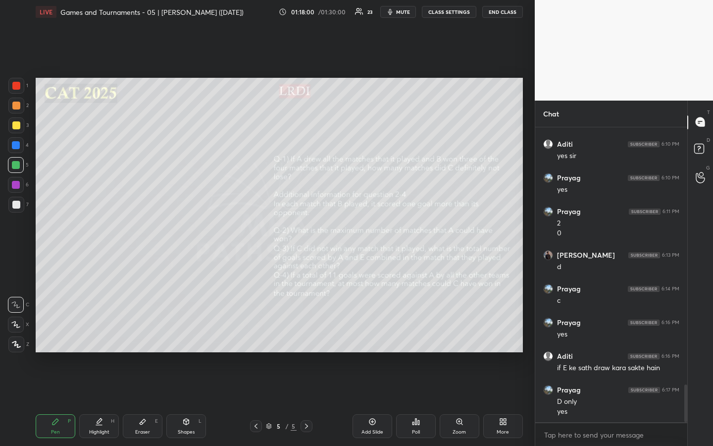
click at [103, 333] on div "Highlight" at bounding box center [99, 431] width 20 height 5
click at [58, 333] on div "Pen P" at bounding box center [56, 426] width 40 height 24
click at [102, 333] on div "Highlight H" at bounding box center [99, 426] width 40 height 24
click at [110, 333] on div "Highlight H" at bounding box center [99, 426] width 40 height 24
drag, startPoint x: 57, startPoint y: 423, endPoint x: 58, endPoint y: 417, distance: 6.0
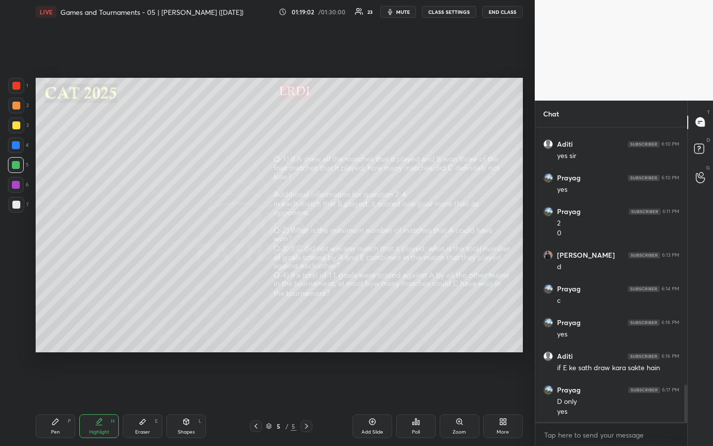
click at [58, 333] on icon at bounding box center [56, 422] width 8 height 8
click at [99, 333] on icon at bounding box center [99, 420] width 5 height 5
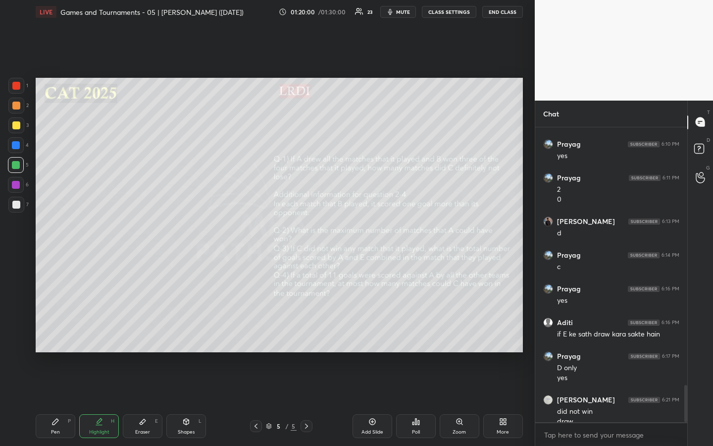
scroll to position [2059, 0]
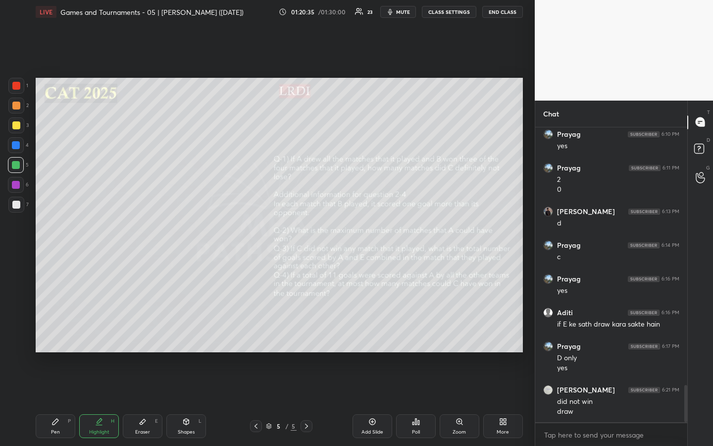
click at [54, 333] on div "Pen P" at bounding box center [56, 426] width 40 height 24
click at [102, 333] on div "Highlight H" at bounding box center [99, 426] width 40 height 24
drag, startPoint x: 61, startPoint y: 424, endPoint x: 63, endPoint y: 418, distance: 6.7
click at [62, 333] on div "Pen P" at bounding box center [56, 426] width 40 height 24
click at [145, 333] on div "Eraser E" at bounding box center [143, 426] width 40 height 24
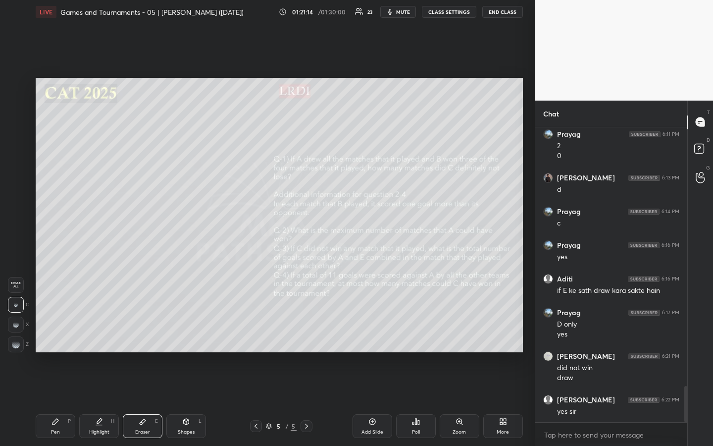
scroll to position [2127, 0]
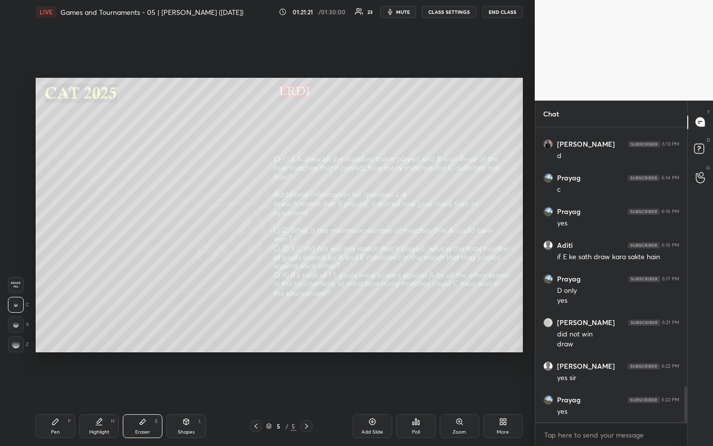
click at [144, 333] on div "Eraser E" at bounding box center [143, 426] width 40 height 24
click at [56, 333] on div "Pen P" at bounding box center [56, 426] width 40 height 24
click at [17, 166] on div at bounding box center [16, 165] width 8 height 8
click at [107, 333] on div "Highlight H" at bounding box center [99, 426] width 40 height 24
drag, startPoint x: 105, startPoint y: 426, endPoint x: 109, endPoint y: 412, distance: 14.9
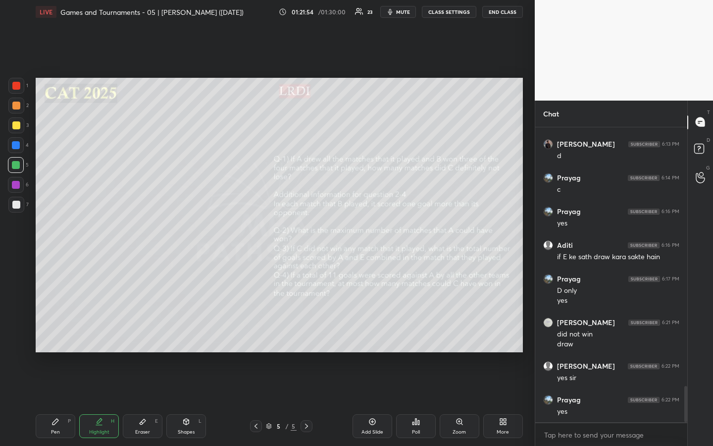
click at [105, 333] on div "Highlight H" at bounding box center [99, 426] width 40 height 24
click at [61, 333] on div "Pen P" at bounding box center [56, 426] width 40 height 24
drag, startPoint x: 100, startPoint y: 429, endPoint x: 102, endPoint y: 423, distance: 5.8
click at [100, 333] on div "Highlight H" at bounding box center [99, 426] width 40 height 24
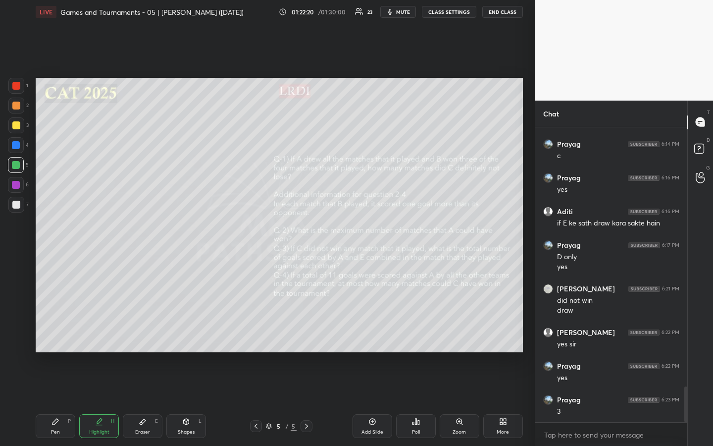
scroll to position [2194, 0]
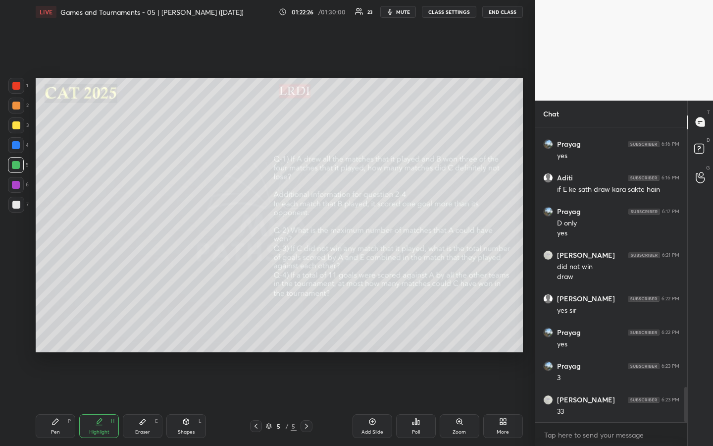
click at [67, 333] on div "Pen P" at bounding box center [56, 426] width 40 height 24
drag, startPoint x: 108, startPoint y: 428, endPoint x: 110, endPoint y: 412, distance: 15.9
click at [107, 333] on div "Highlight H" at bounding box center [99, 426] width 40 height 24
drag, startPoint x: 56, startPoint y: 425, endPoint x: 75, endPoint y: 414, distance: 21.6
click at [60, 333] on div "Pen P" at bounding box center [56, 426] width 40 height 24
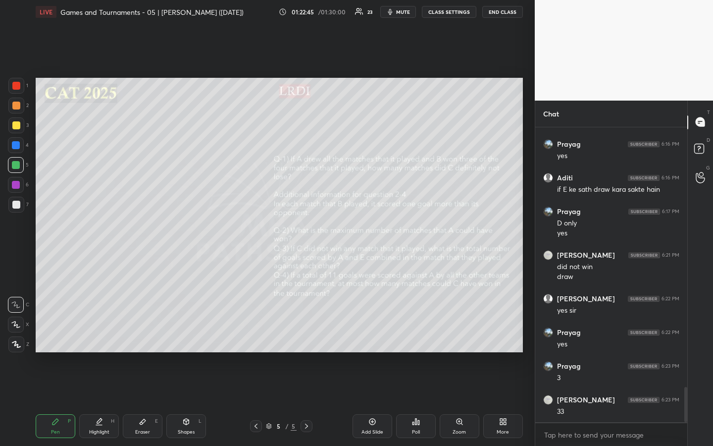
drag, startPoint x: 107, startPoint y: 425, endPoint x: 134, endPoint y: 410, distance: 30.2
click at [109, 333] on div "Highlight H" at bounding box center [99, 426] width 40 height 24
drag, startPoint x: 19, startPoint y: 125, endPoint x: 17, endPoint y: 130, distance: 5.2
click at [18, 127] on div at bounding box center [16, 125] width 8 height 8
click at [98, 333] on icon at bounding box center [99, 420] width 5 height 5
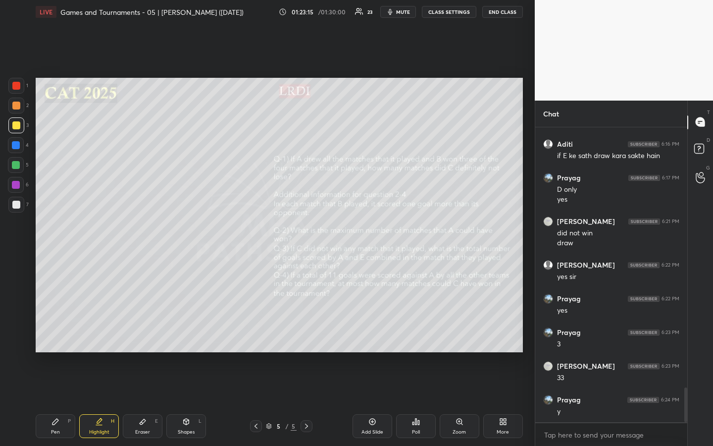
scroll to position [2261, 0]
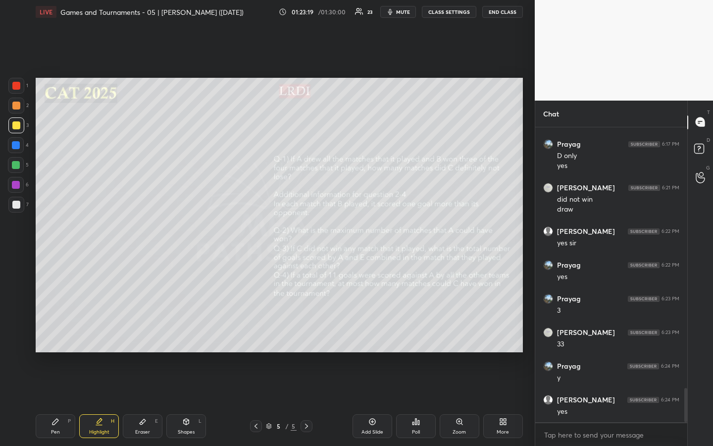
drag, startPoint x: 61, startPoint y: 423, endPoint x: 73, endPoint y: 379, distance: 45.5
click at [61, 333] on div "Pen P" at bounding box center [56, 426] width 40 height 24
drag, startPoint x: 102, startPoint y: 425, endPoint x: 105, endPoint y: 418, distance: 8.0
click at [103, 333] on div "Highlight H" at bounding box center [99, 426] width 40 height 24
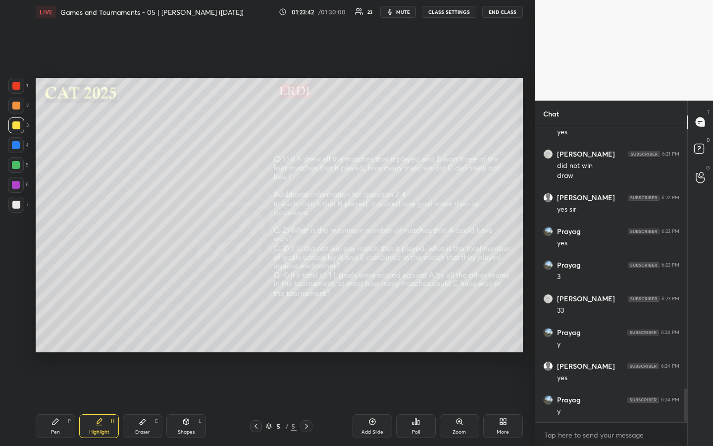
drag, startPoint x: 59, startPoint y: 428, endPoint x: 69, endPoint y: 421, distance: 12.4
click at [62, 333] on div "Pen P" at bounding box center [56, 426] width 40 height 24
click at [103, 333] on icon at bounding box center [99, 422] width 8 height 8
drag, startPoint x: 52, startPoint y: 435, endPoint x: 54, endPoint y: 426, distance: 9.0
click at [51, 333] on div "Pen" at bounding box center [55, 431] width 9 height 5
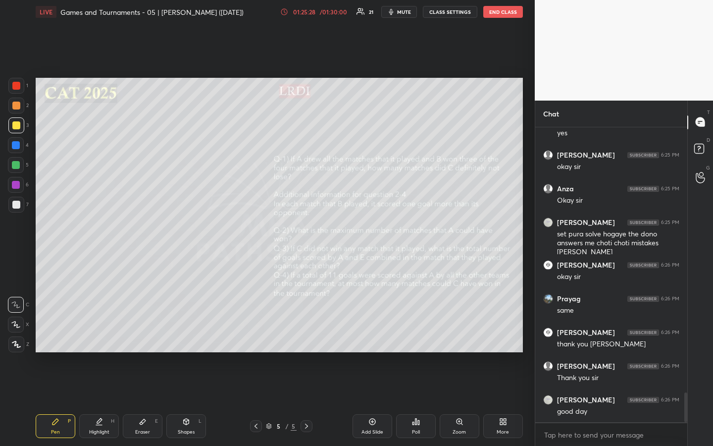
scroll to position [2641, 0]
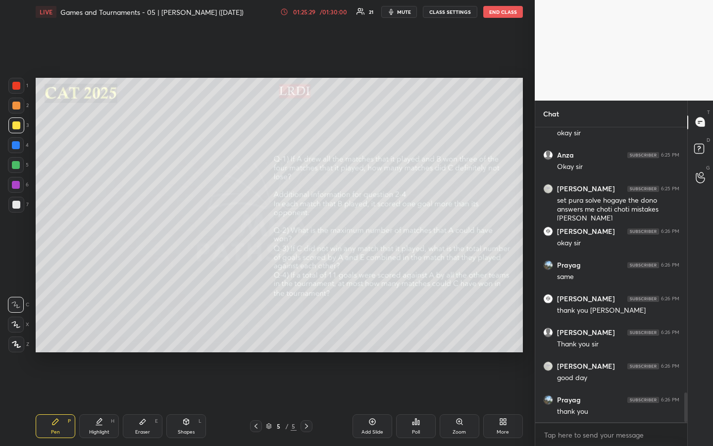
click at [528, 218] on div "1 2 3 4 5 6 7 R O A L C X Z Erase all C X Z LIVE Games and Tournaments - 05 | […" at bounding box center [267, 223] width 535 height 446
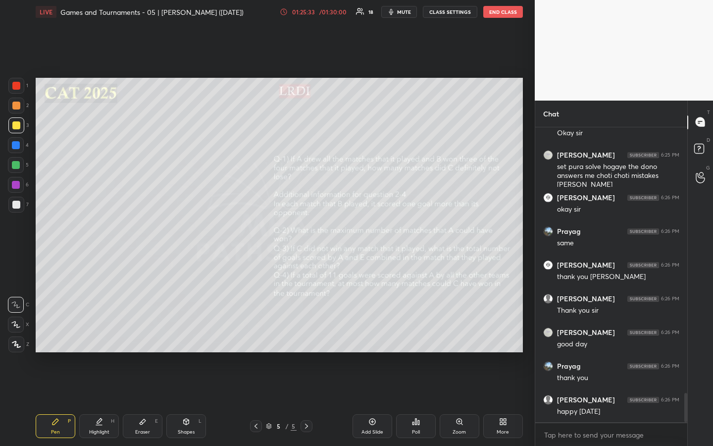
click at [503, 11] on button "END CLASS" at bounding box center [503, 12] width 40 height 12
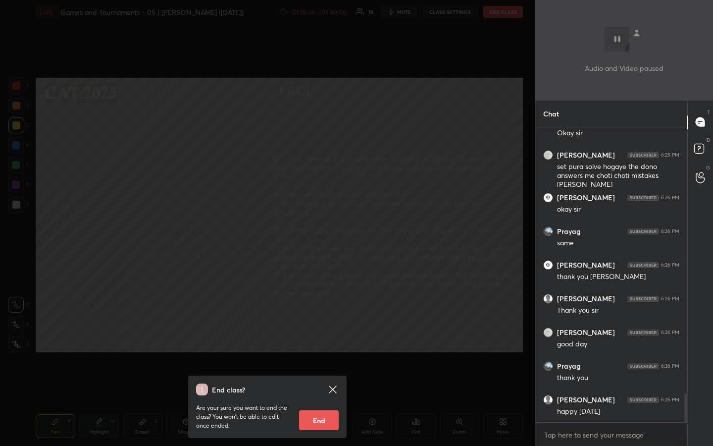
click at [320, 333] on button "End" at bounding box center [319, 420] width 40 height 20
type textarea "x"
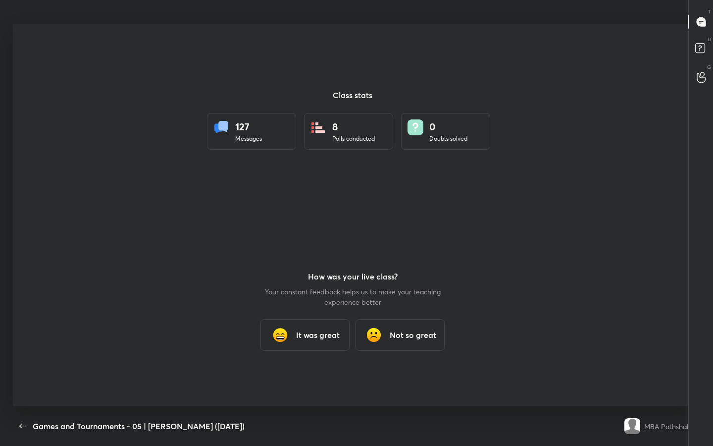
scroll to position [49156, 48833]
